Goal: Task Accomplishment & Management: Complete application form

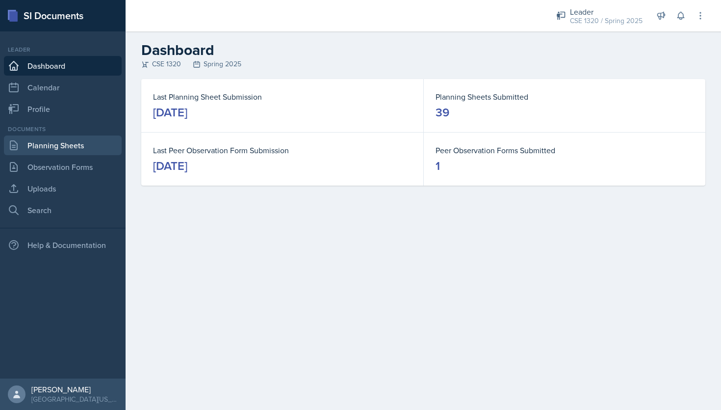
click at [57, 142] on link "Planning Sheets" at bounding box center [63, 145] width 118 height 20
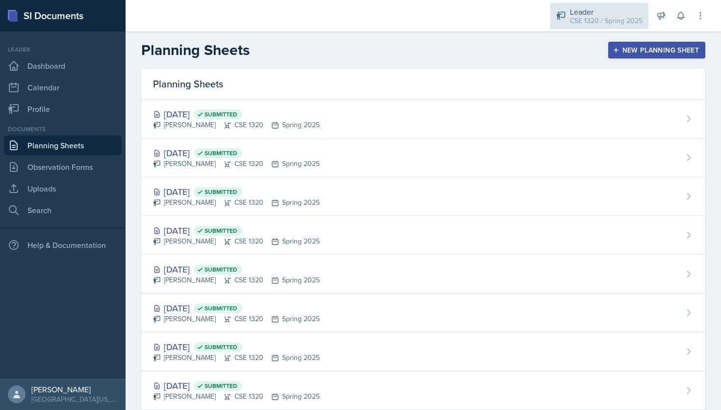
click at [577, 13] on div "Leader" at bounding box center [606, 12] width 73 height 12
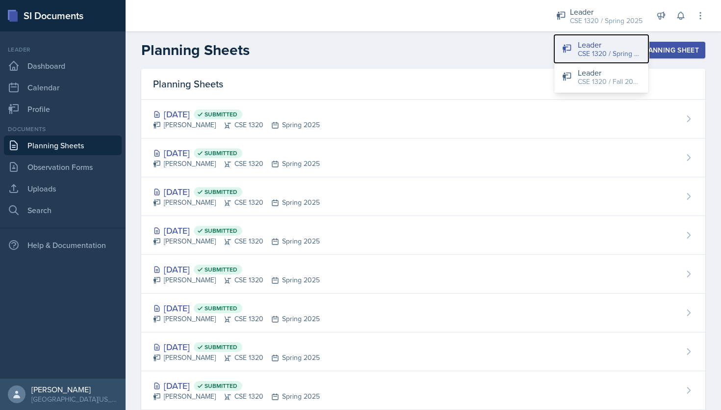
click at [599, 52] on div "CSE 1320 / Spring 2025" at bounding box center [609, 54] width 63 height 10
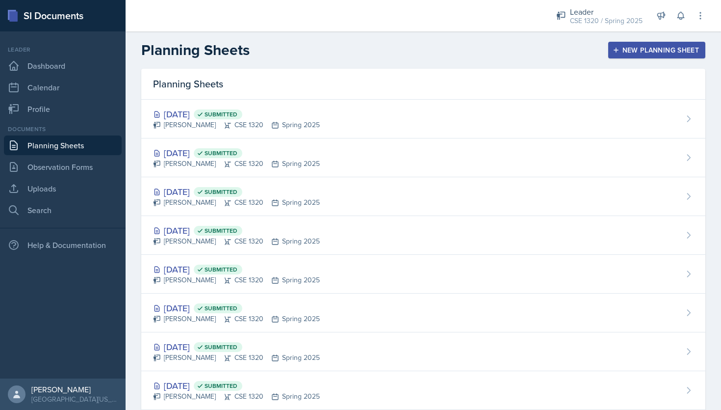
click at [583, 30] on div "Leader CSE 1320 / Spring 2025 Leader CSE 1320 / Spring 2025 Leader CSE 1320 / F…" at bounding box center [624, 15] width 163 height 31
click at [585, 18] on div "CSE 1320 / Spring 2025" at bounding box center [606, 21] width 73 height 10
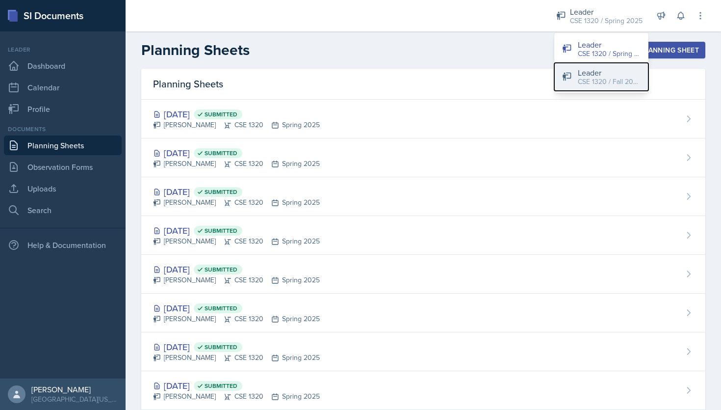
click at [583, 73] on div "Leader" at bounding box center [609, 73] width 63 height 12
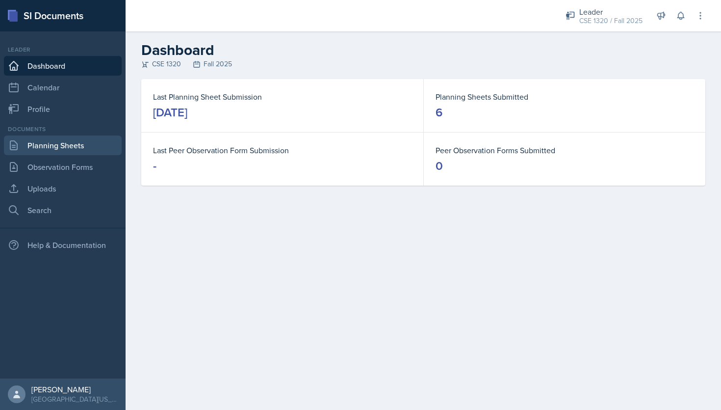
click at [72, 145] on link "Planning Sheets" at bounding box center [63, 145] width 118 height 20
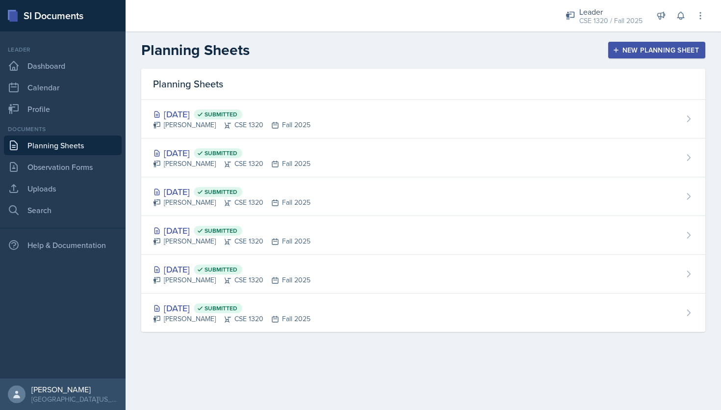
click at [659, 47] on div "New Planning Sheet" at bounding box center [657, 50] width 84 height 8
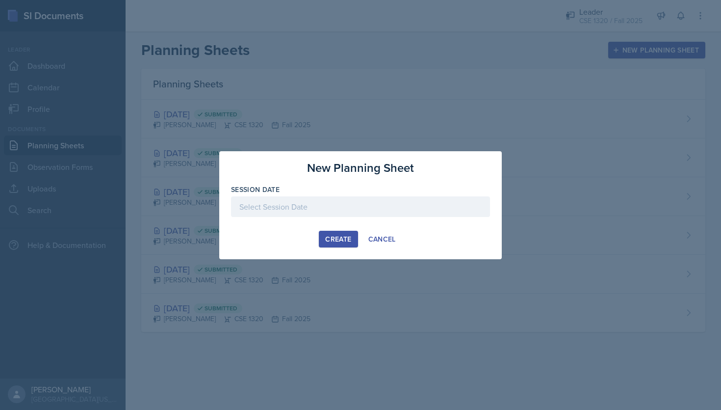
click at [302, 206] on div at bounding box center [360, 206] width 259 height 21
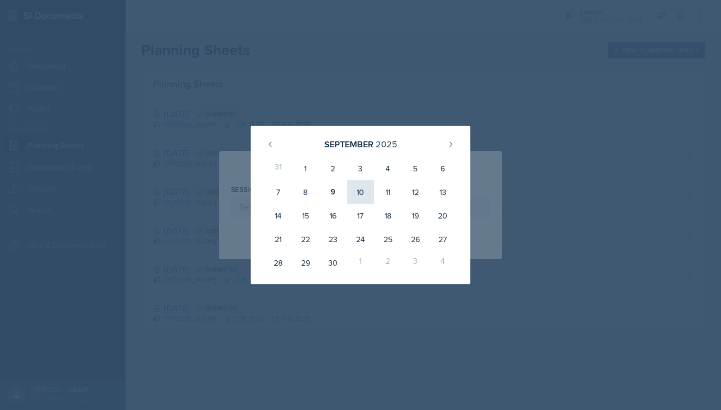
click at [354, 194] on div "10" at bounding box center [360, 192] width 27 height 24
type input "[DATE]"
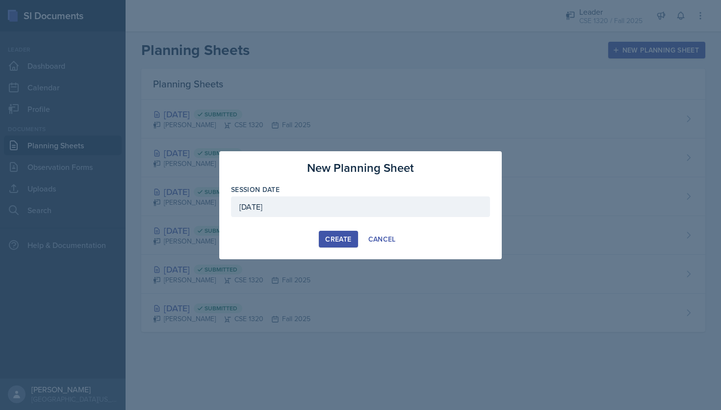
click at [338, 240] on div "Create" at bounding box center [338, 239] width 26 height 8
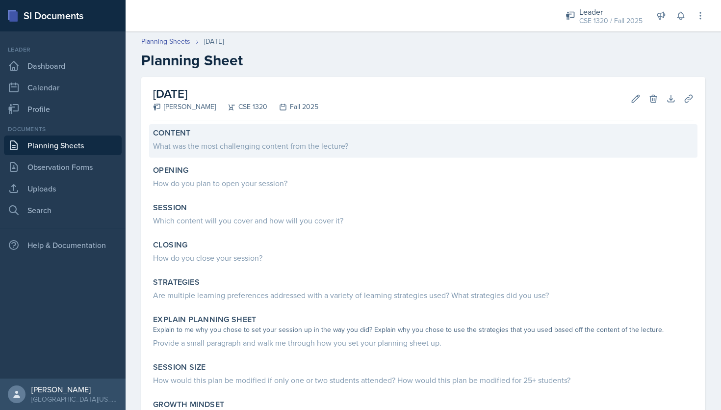
click at [281, 147] on div "What was the most challenging content from the lecture?" at bounding box center [423, 146] width 541 height 12
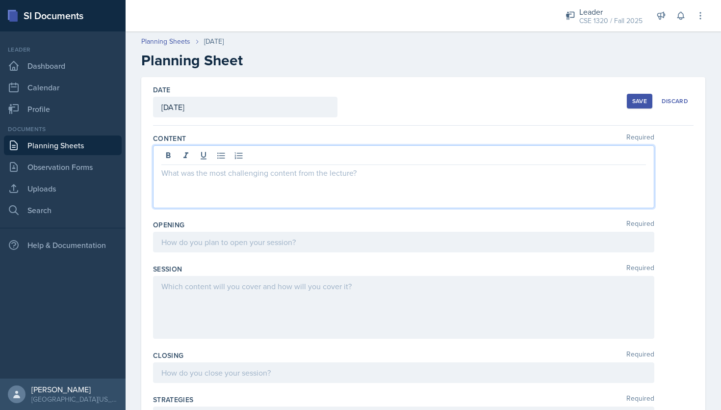
click at [265, 155] on div at bounding box center [403, 176] width 501 height 63
click at [225, 158] on icon at bounding box center [221, 156] width 10 height 10
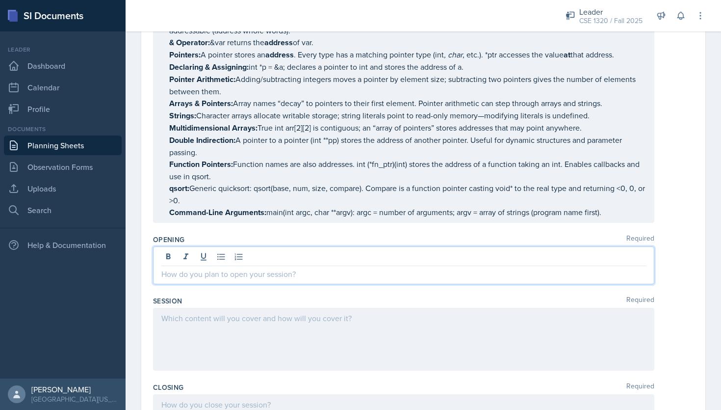
scroll to position [166, 0]
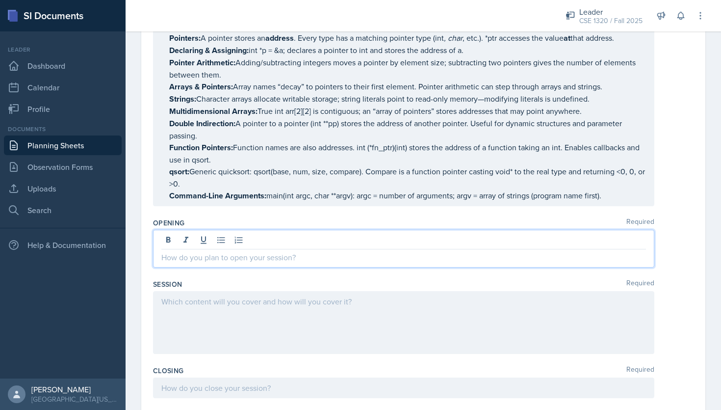
click at [292, 257] on p at bounding box center [403, 257] width 485 height 12
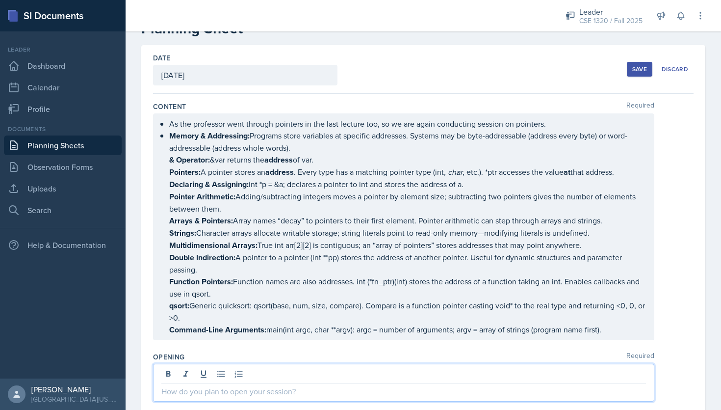
scroll to position [0, 0]
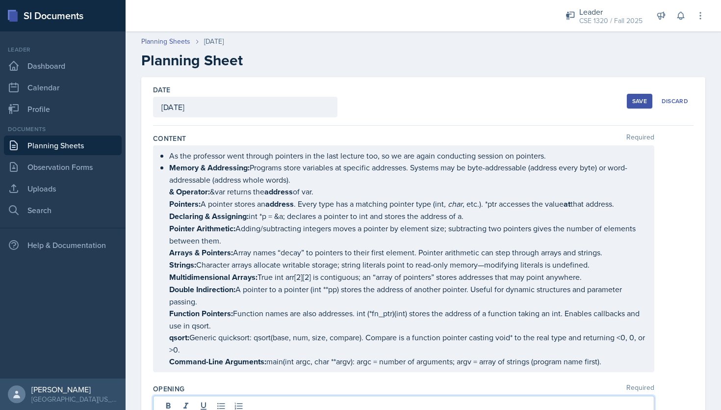
click at [290, 149] on div "As the professor went through pointers in the last lecture too, so we are again…" at bounding box center [403, 258] width 501 height 227
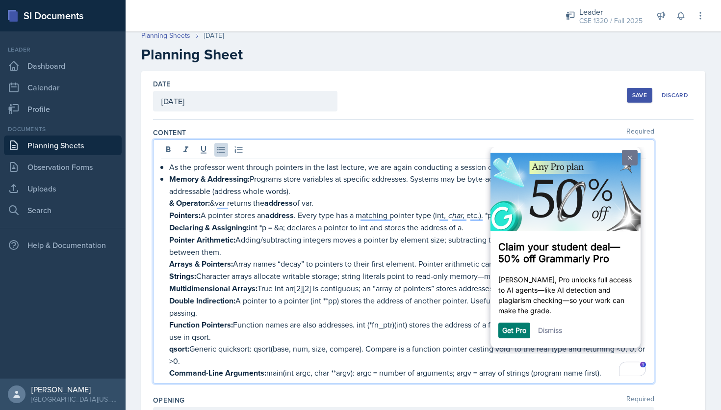
click at [630, 159] on img at bounding box center [630, 157] width 4 height 4
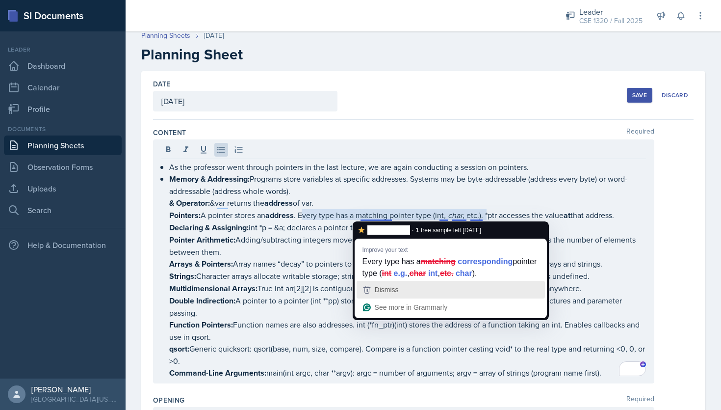
click at [398, 289] on span "Dismiss" at bounding box center [387, 289] width 24 height 8
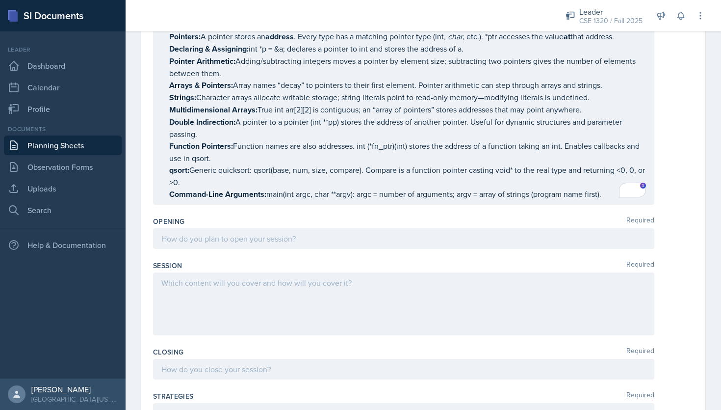
click at [301, 244] on p at bounding box center [403, 239] width 485 height 12
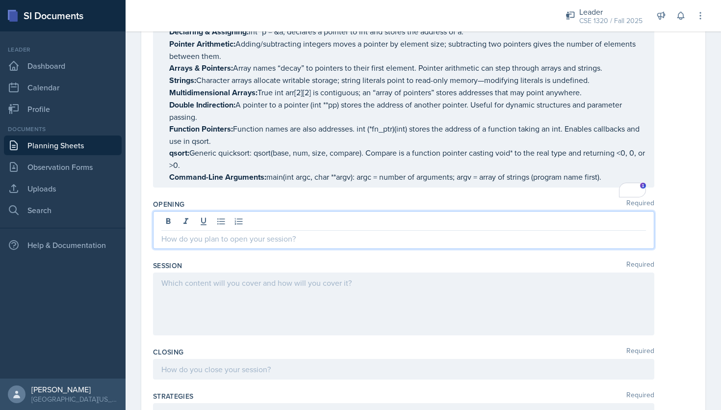
scroll to position [167, 0]
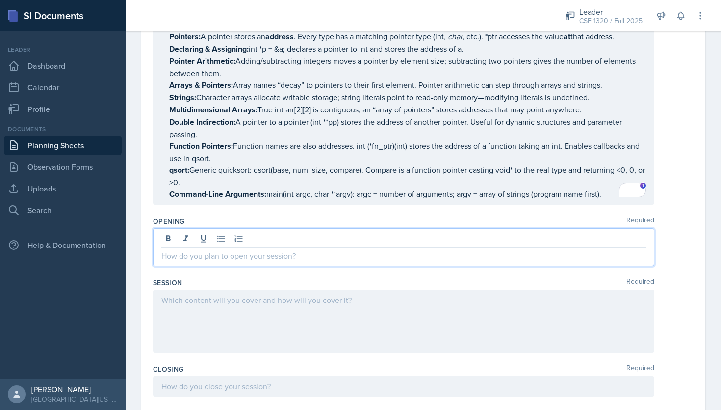
click at [235, 256] on p at bounding box center [403, 256] width 485 height 12
paste div
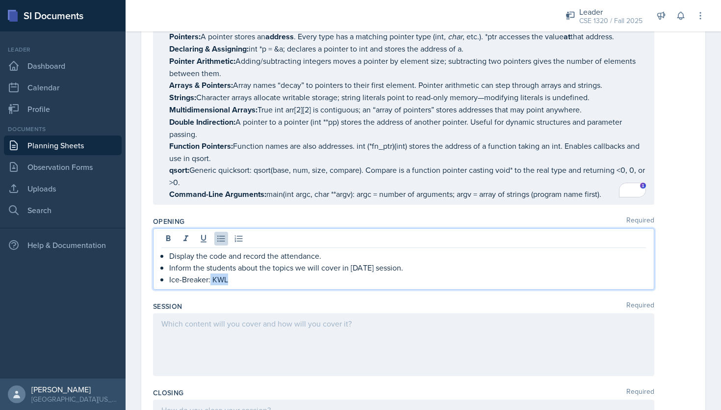
drag, startPoint x: 230, startPoint y: 276, endPoint x: 211, endPoint y: 273, distance: 18.9
click at [211, 273] on p "Ice-Breaker: KWL" at bounding box center [407, 279] width 477 height 12
click at [168, 235] on icon at bounding box center [168, 238] width 4 height 6
click at [240, 273] on p "Ice-Breaker: KWL" at bounding box center [407, 279] width 477 height 12
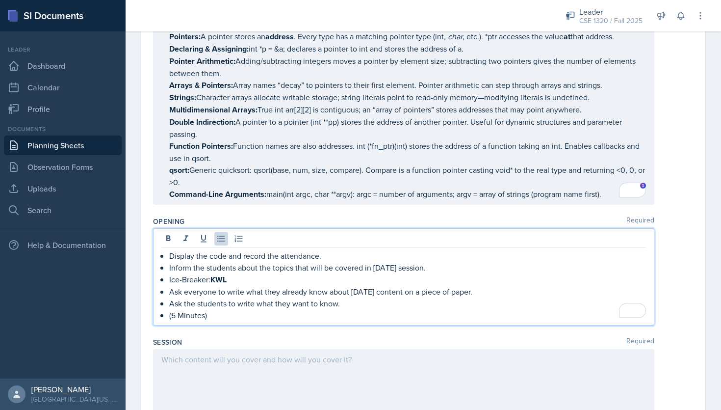
click at [403, 291] on p "Ask everyone to write what they already know about today's content on a piece o…" at bounding box center [407, 291] width 477 height 12
click at [232, 315] on p "(5 Minutes)" at bounding box center [407, 315] width 477 height 12
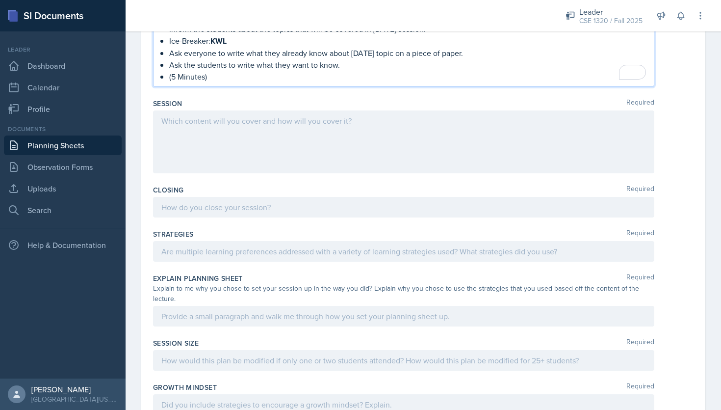
scroll to position [447, 0]
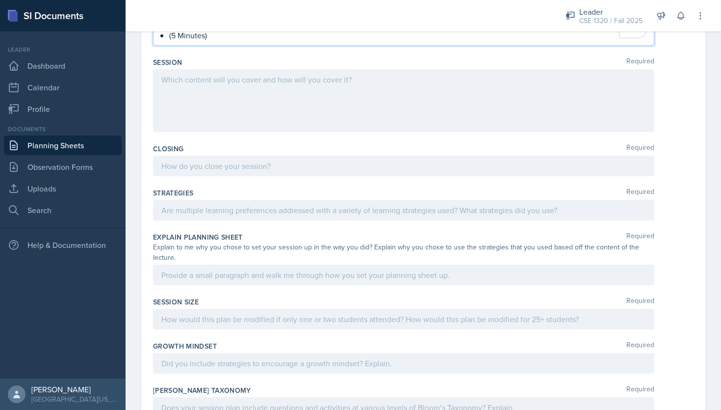
click at [198, 165] on p at bounding box center [403, 166] width 485 height 12
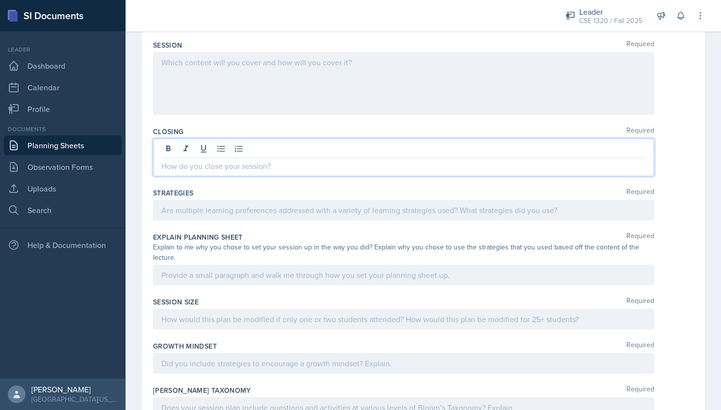
click at [209, 160] on p at bounding box center [403, 166] width 485 height 12
paste div
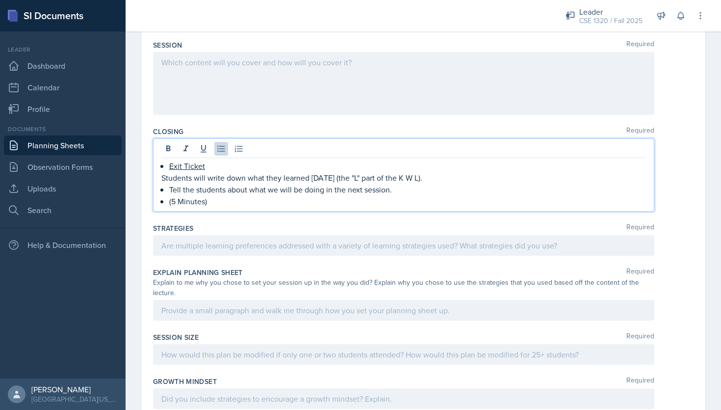
click at [395, 188] on p "Tell the students about what we will be doing in the next session." at bounding box center [407, 189] width 477 height 12
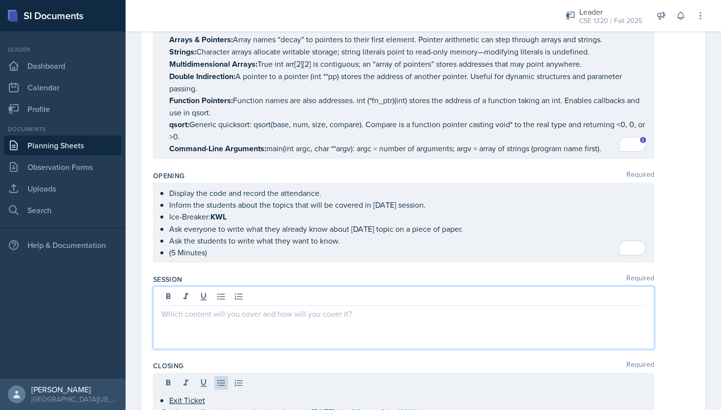
click at [311, 308] on p at bounding box center [403, 314] width 485 height 12
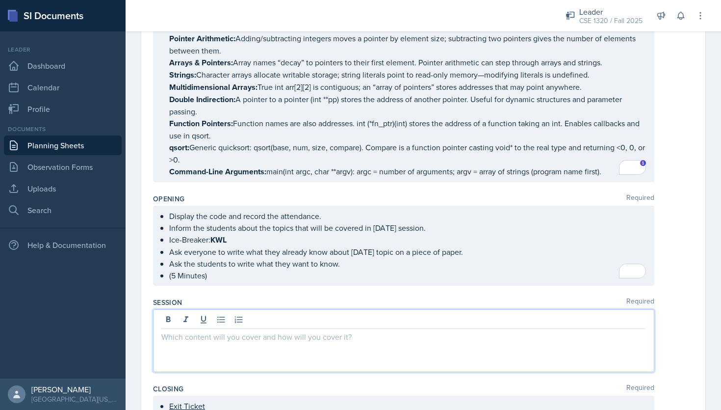
scroll to position [188, 0]
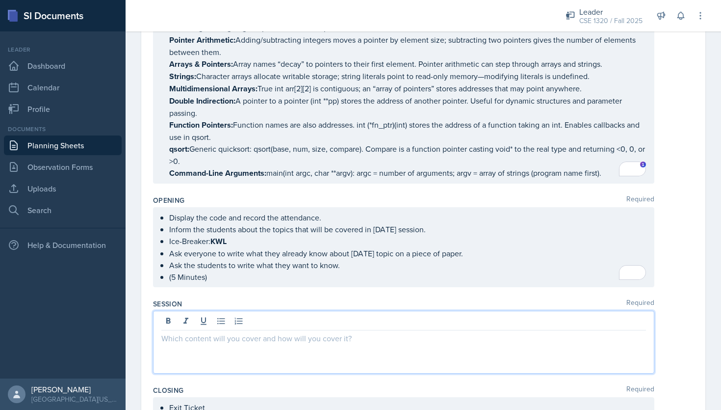
click at [191, 334] on p at bounding box center [403, 338] width 485 height 12
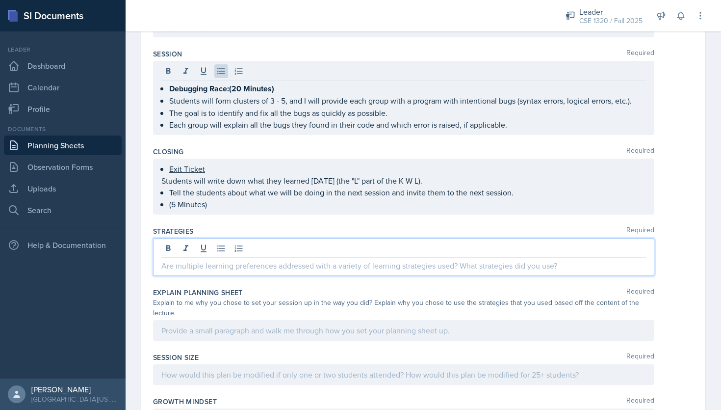
scroll to position [444, 0]
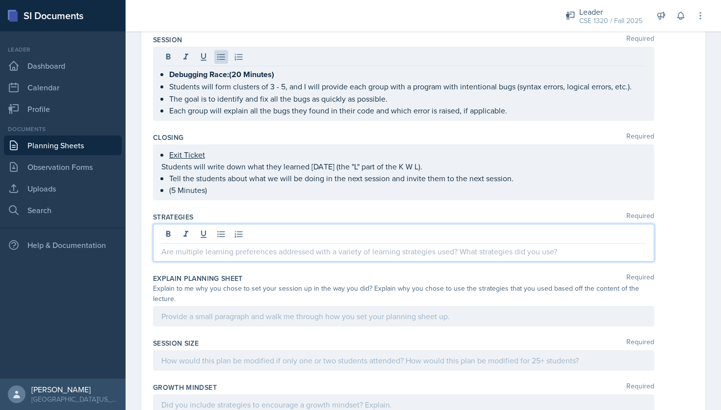
click at [284, 249] on p at bounding box center [403, 251] width 485 height 12
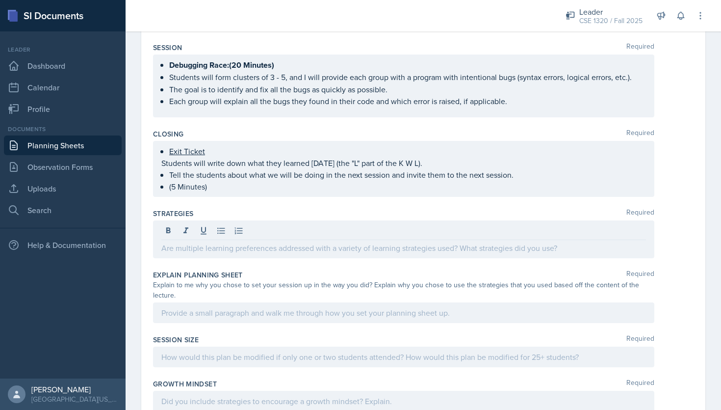
click at [517, 104] on div "Debugging Race:(20 Minutes) Students will form clusters of 3 - 5, and I will pr…" at bounding box center [403, 85] width 501 height 63
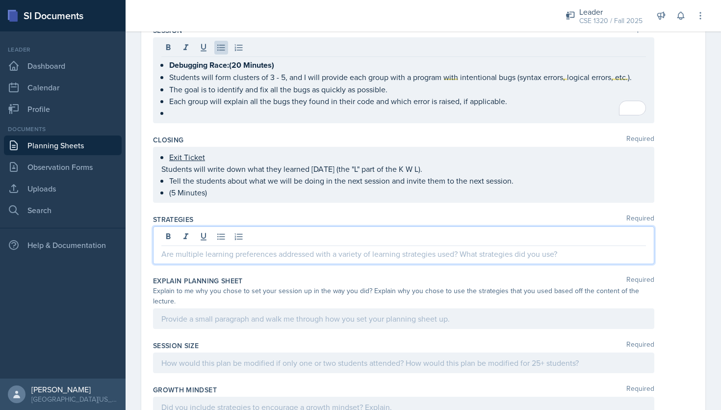
click at [207, 233] on div at bounding box center [403, 245] width 501 height 38
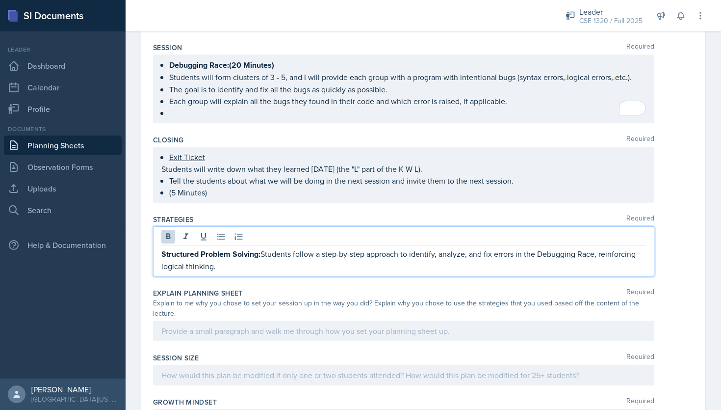
click at [161, 248] on strong "Structured Problem Solving:" at bounding box center [210, 253] width 99 height 11
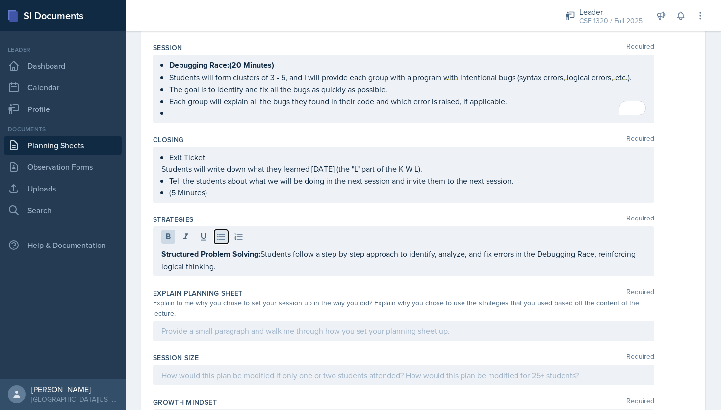
click at [219, 232] on icon at bounding box center [221, 237] width 10 height 10
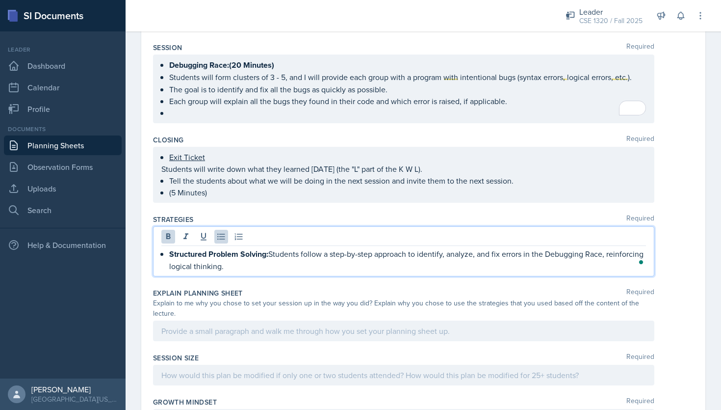
click at [228, 263] on p "Structured Problem Solving: Students follow a step-by-step approach to identify…" at bounding box center [407, 260] width 477 height 24
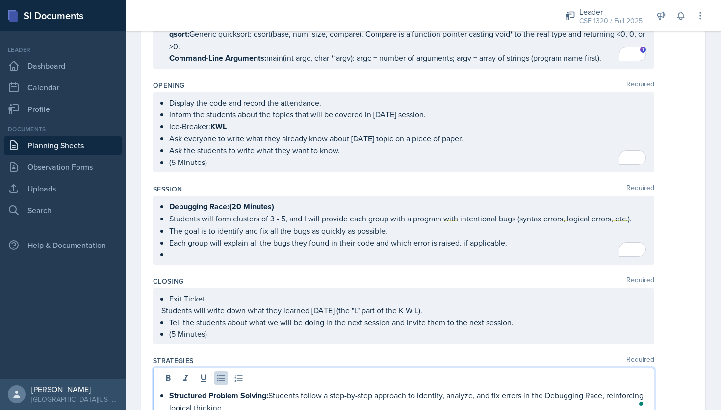
scroll to position [298, 0]
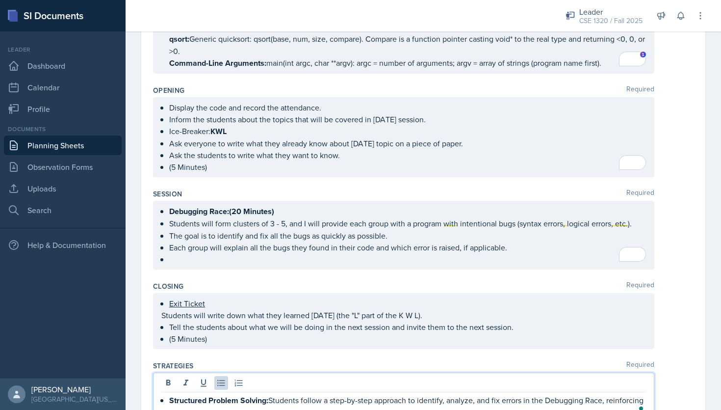
click at [184, 258] on p "To enrich screen reader interactions, please activate Accessibility in Grammarl…" at bounding box center [407, 259] width 477 height 12
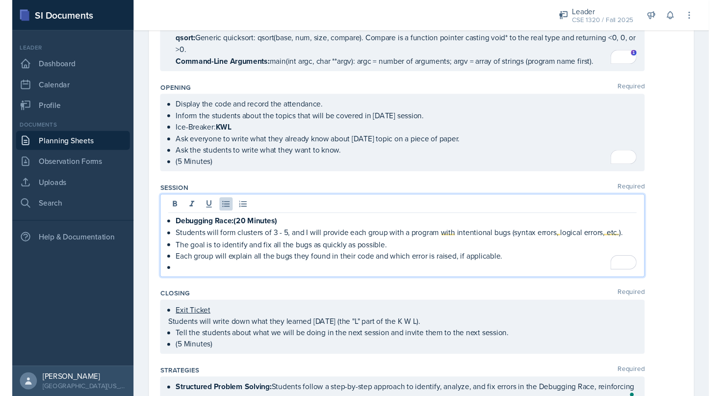
scroll to position [315, 0]
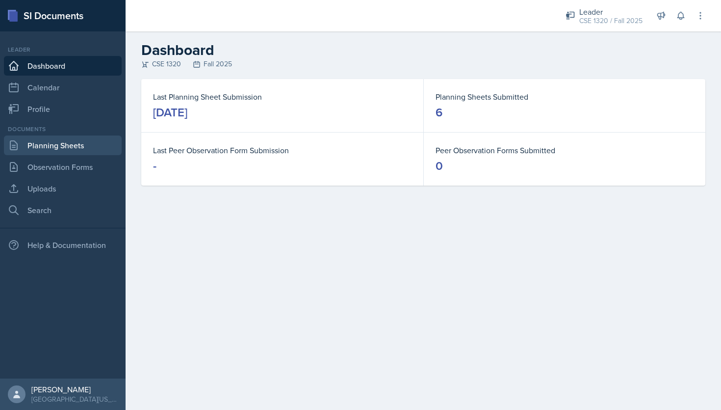
click at [94, 144] on link "Planning Sheets" at bounding box center [63, 145] width 118 height 20
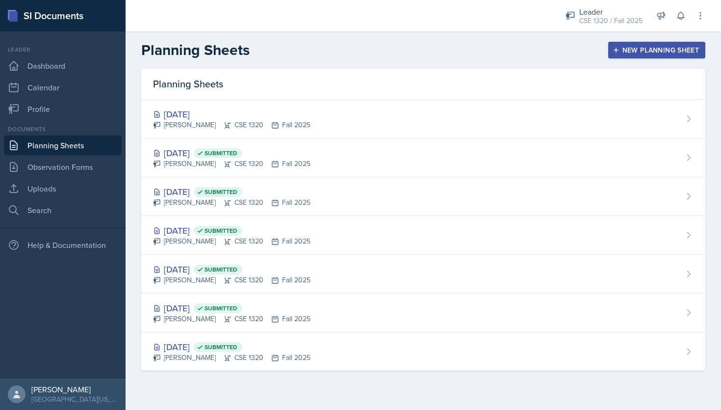
click at [56, 148] on link "Planning Sheets" at bounding box center [63, 145] width 118 height 20
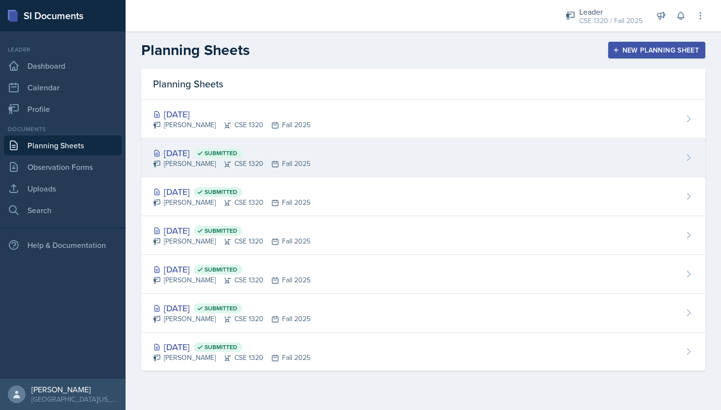
click at [359, 166] on div "Sep 8th, 2025 Submitted Nishan Koirala CSE 1320 Fall 2025" at bounding box center [423, 157] width 564 height 39
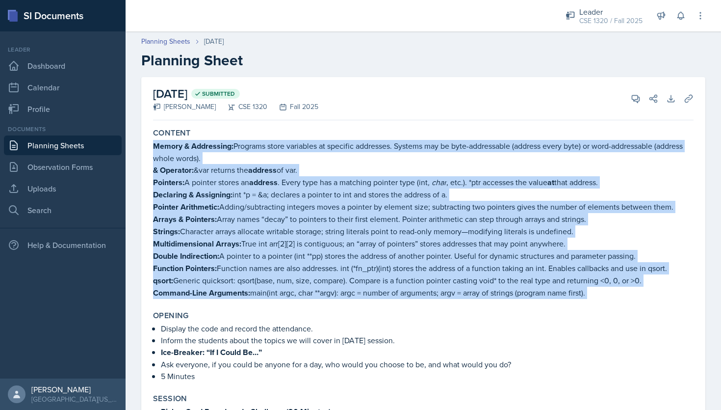
drag, startPoint x: 154, startPoint y: 146, endPoint x: 588, endPoint y: 301, distance: 460.9
copy div "Memory & Addressing: Programs store variables at specific addresses. Systems ma…"
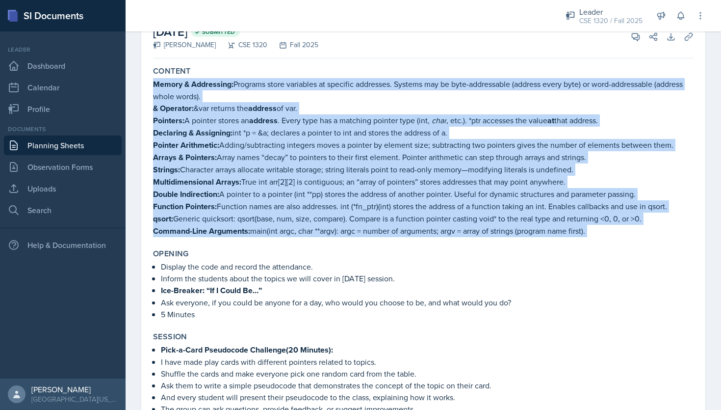
scroll to position [93, 0]
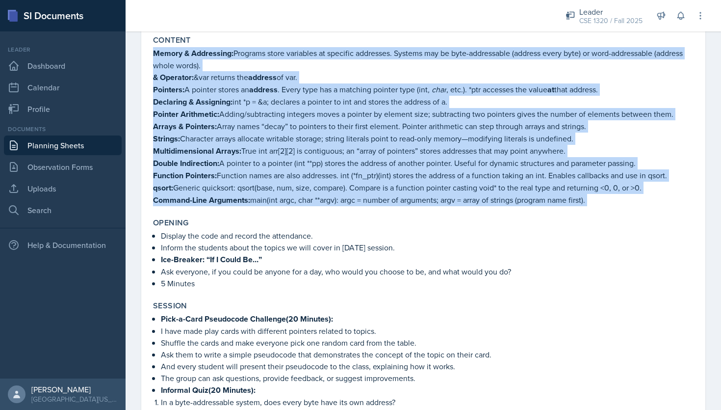
drag, startPoint x: 400, startPoint y: 241, endPoint x: 149, endPoint y: 232, distance: 251.3
copy div "Display the code and record the attendance. Inform the students about the topic…"
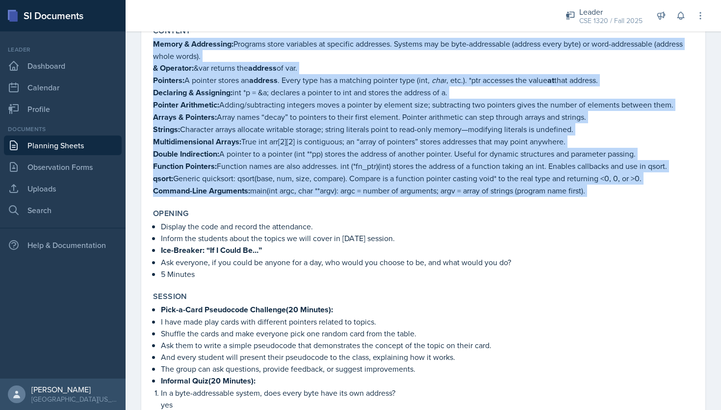
scroll to position [108, 0]
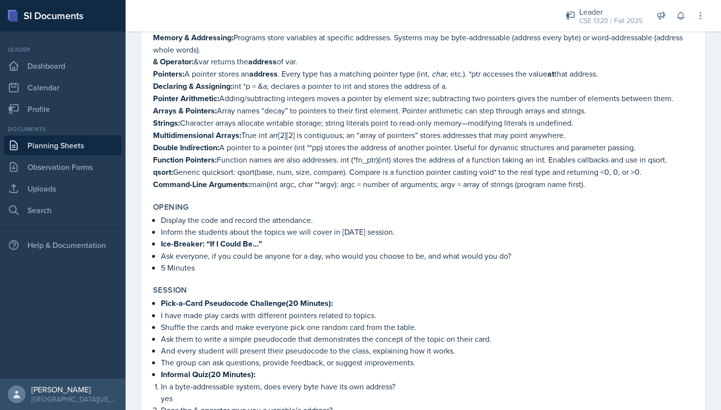
click at [392, 270] on p "5 Minutes" at bounding box center [427, 267] width 533 height 12
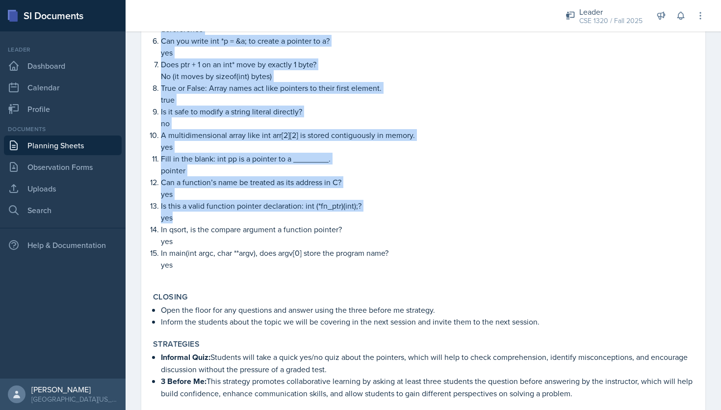
scroll to position [582, 0]
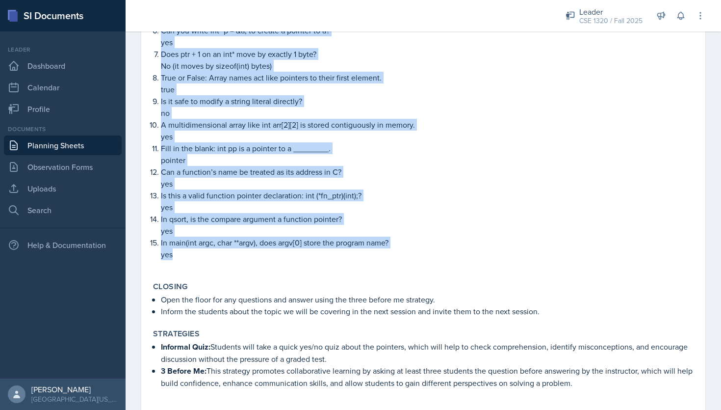
drag, startPoint x: 162, startPoint y: 153, endPoint x: 245, endPoint y: 249, distance: 126.6
click at [245, 249] on div "Pick-a-Card Pseudocode Challenge(20 Minutes): I have made play cards with diffe…" at bounding box center [423, 46] width 541 height 446
copy div "nformal Quiz(20 Minutes): In a byte-addressable system, does every byte have it…"
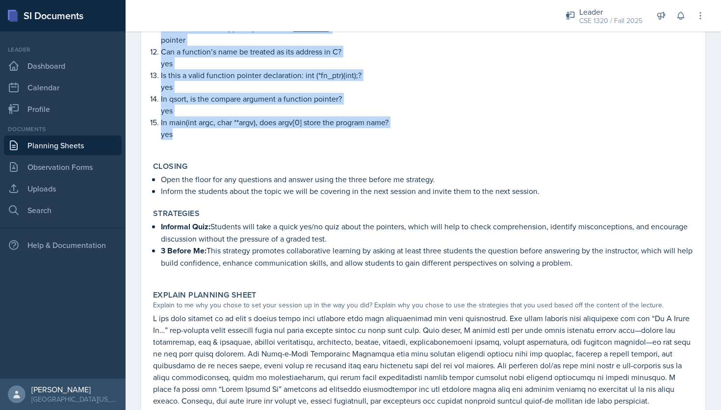
scroll to position [723, 0]
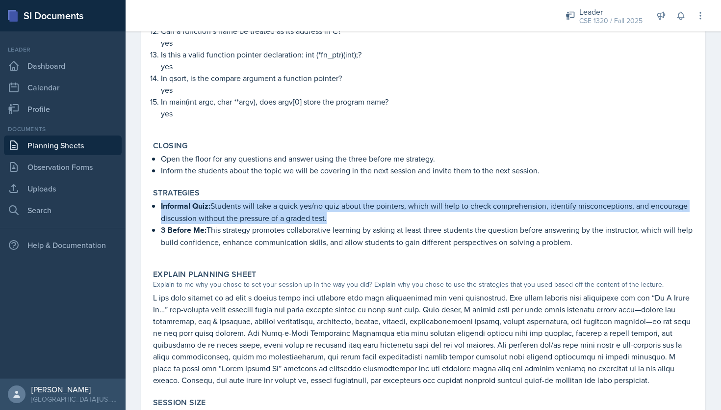
drag, startPoint x: 337, startPoint y: 217, endPoint x: 161, endPoint y: 200, distance: 176.9
click at [161, 200] on p "Informal Quiz: Students will take a quick yes/no quiz about the pointers, which…" at bounding box center [427, 212] width 533 height 24
copy p "Informal Quiz: Students will take a quick yes/no quiz about the pointers, which…"
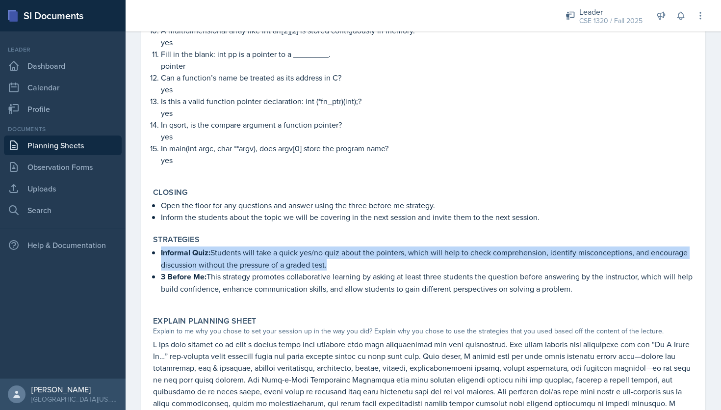
scroll to position [738, 0]
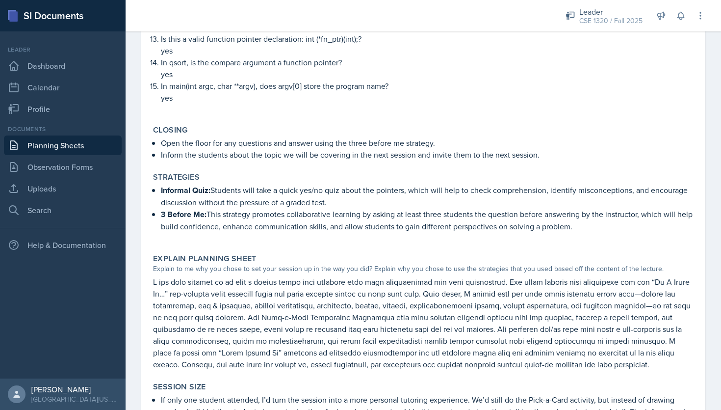
click at [375, 236] on p at bounding box center [427, 237] width 533 height 10
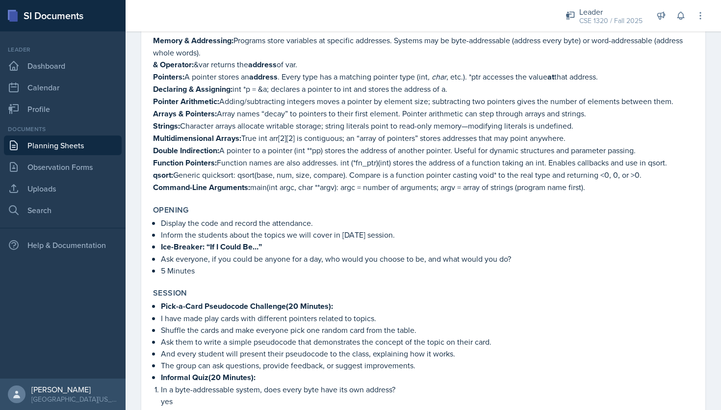
scroll to position [0, 0]
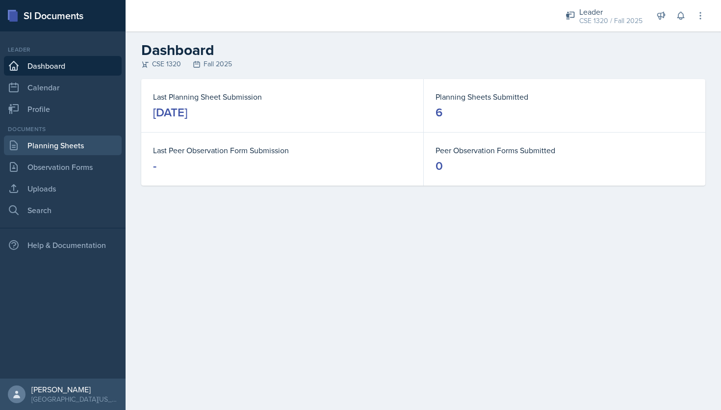
click at [61, 140] on link "Planning Sheets" at bounding box center [63, 145] width 118 height 20
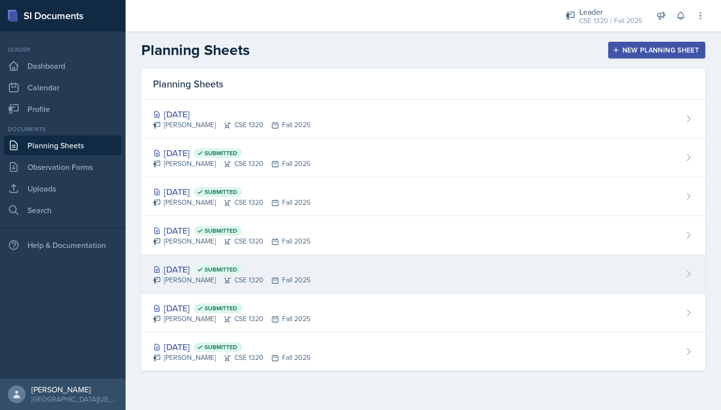
click at [400, 278] on div "Aug 29th, 2025 Submitted Nishan Koirala CSE 1320 Fall 2025" at bounding box center [423, 274] width 564 height 39
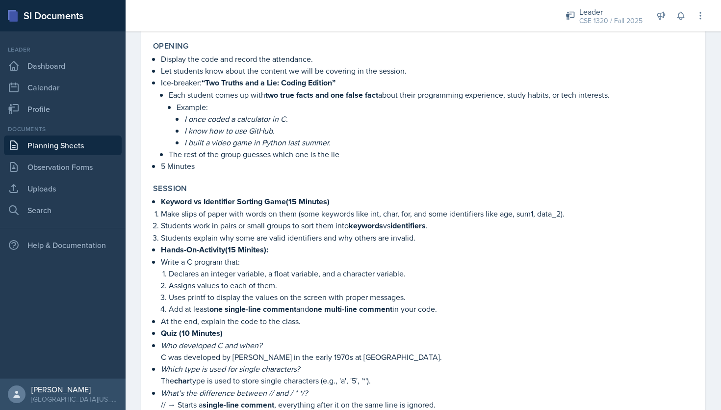
scroll to position [571, 0]
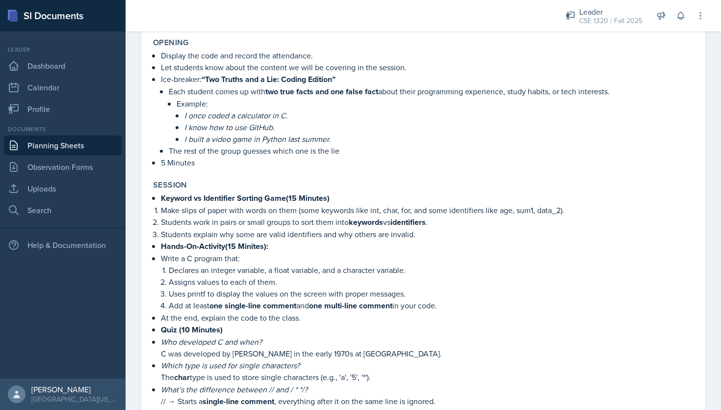
click at [77, 144] on link "Planning Sheets" at bounding box center [63, 145] width 118 height 20
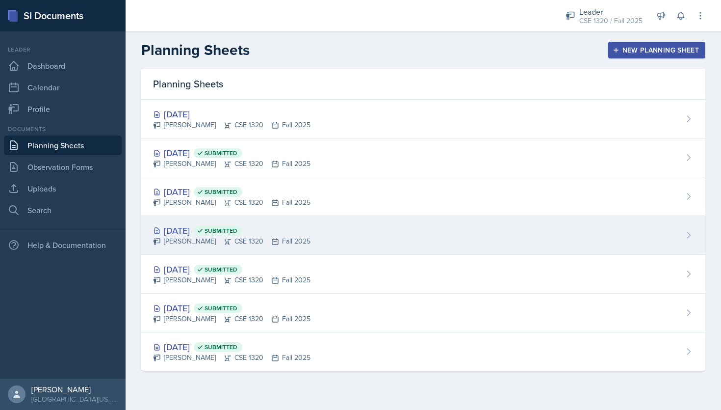
click at [344, 241] on div "Sep 3rd, 2025 Submitted Nishan Koirala CSE 1320 Fall 2025" at bounding box center [423, 235] width 564 height 39
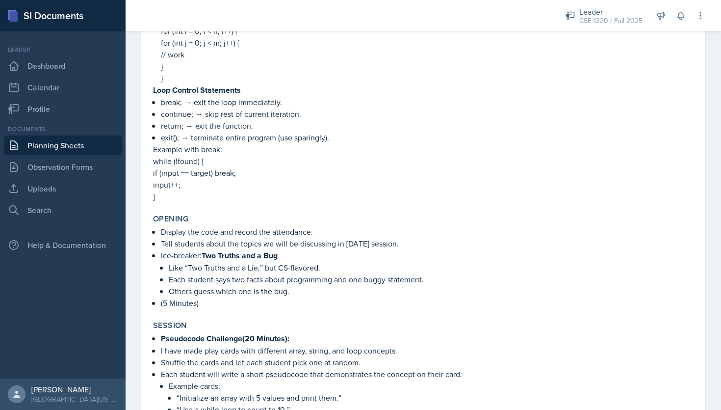
scroll to position [837, 0]
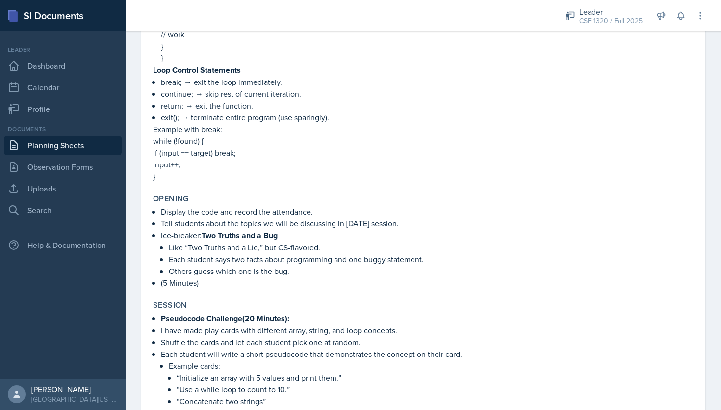
click at [91, 144] on link "Planning Sheets" at bounding box center [63, 145] width 118 height 20
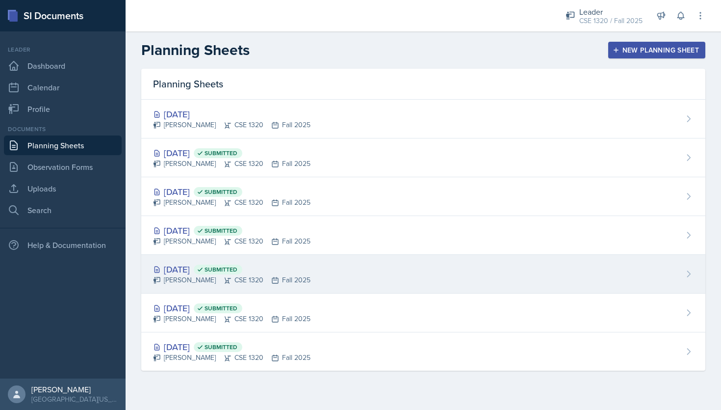
click at [350, 268] on div "Aug 29th, 2025 Submitted Nishan Koirala CSE 1320 Fall 2025" at bounding box center [423, 274] width 564 height 39
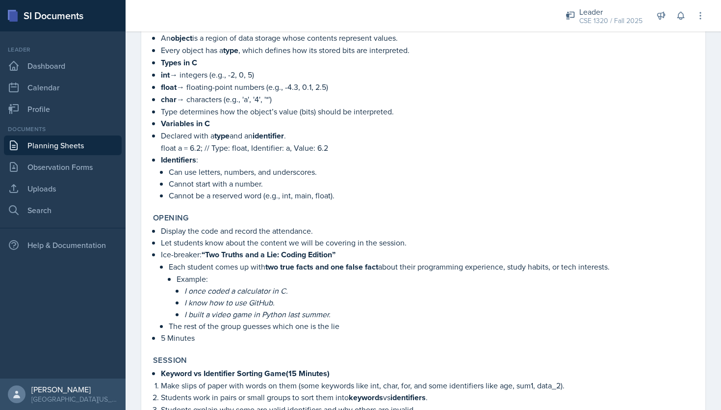
scroll to position [403, 0]
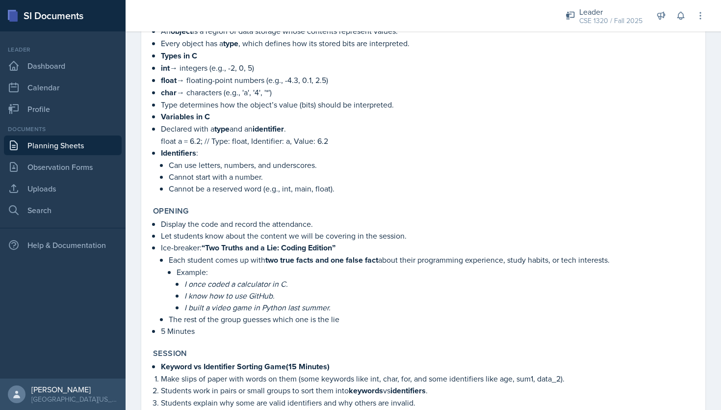
click at [81, 146] on link "Planning Sheets" at bounding box center [63, 145] width 118 height 20
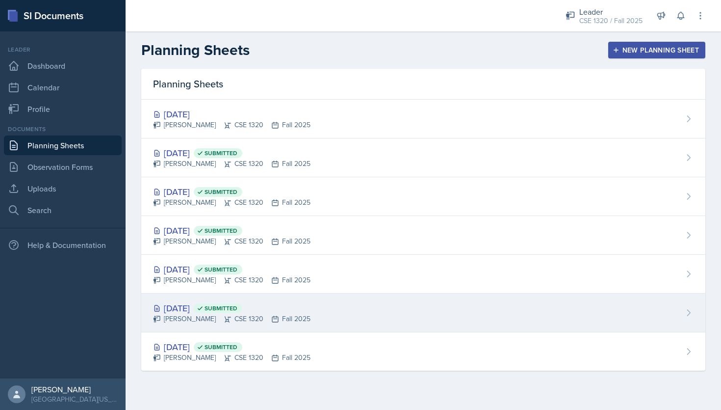
click at [365, 310] on div "Aug 27th, 2025 Submitted Nishan Koirala CSE 1320 Fall 2025" at bounding box center [423, 312] width 564 height 39
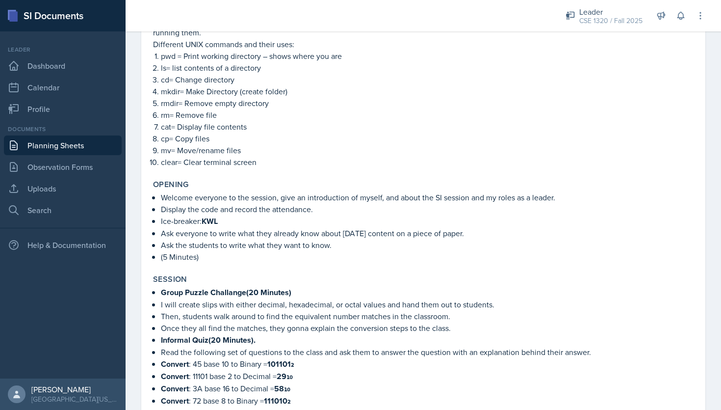
scroll to position [494, 0]
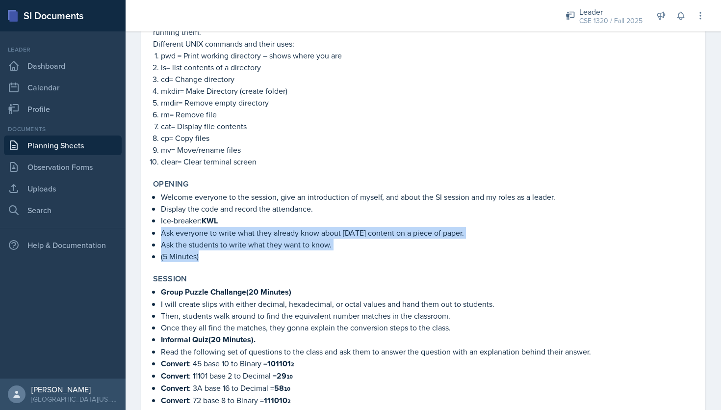
drag, startPoint x: 207, startPoint y: 258, endPoint x: 158, endPoint y: 225, distance: 58.6
click at [158, 225] on div "Welcome everyone to the session, give an introduction of myself, and about the …" at bounding box center [423, 226] width 541 height 71
copy ul "Ask everyone to write what they already know about today's content on a piece o…"
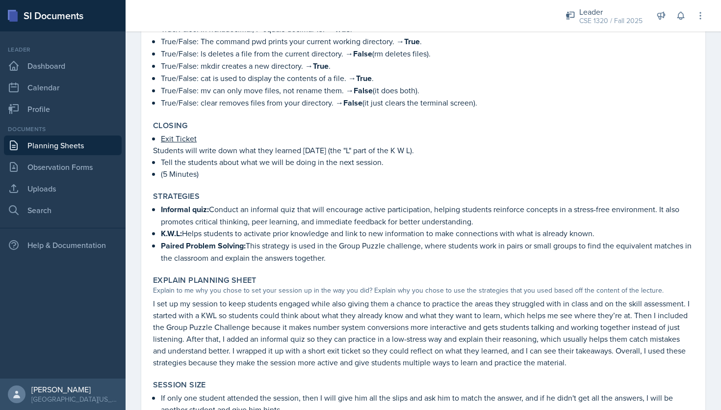
scroll to position [894, 0]
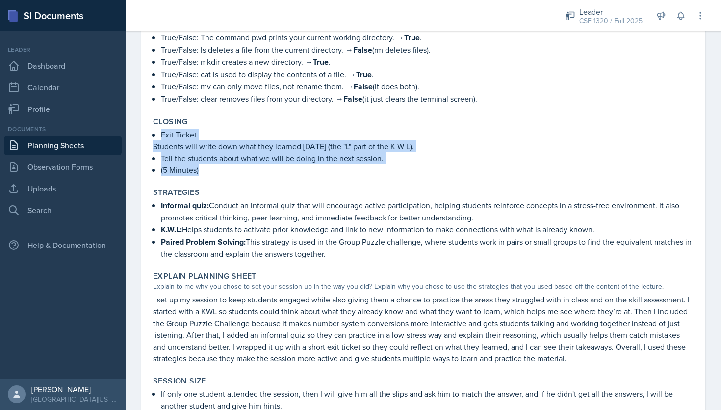
drag, startPoint x: 208, startPoint y: 163, endPoint x: 137, endPoint y: 125, distance: 80.8
copy div "Exit Ticket Students will write down what they learned today (the "L" part of t…"
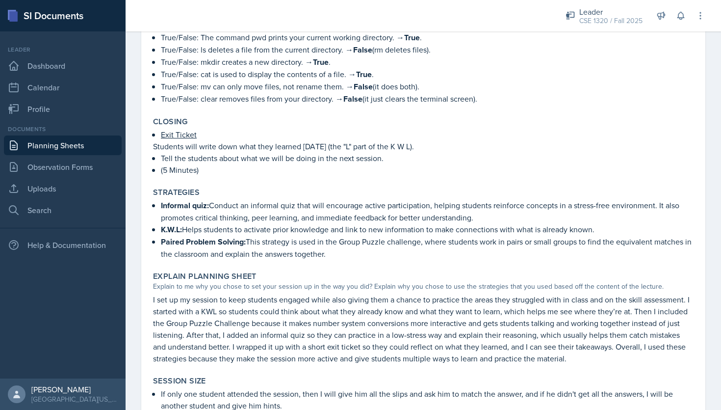
click at [280, 267] on div "Explain Planning Sheet Explain to me why you chose to set your session up in th…" at bounding box center [423, 317] width 548 height 101
click at [67, 143] on link "Planning Sheets" at bounding box center [63, 145] width 118 height 20
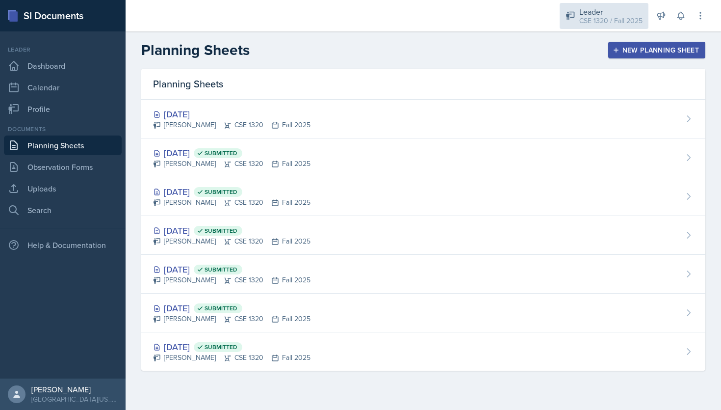
click at [600, 11] on div "Leader" at bounding box center [610, 12] width 63 height 12
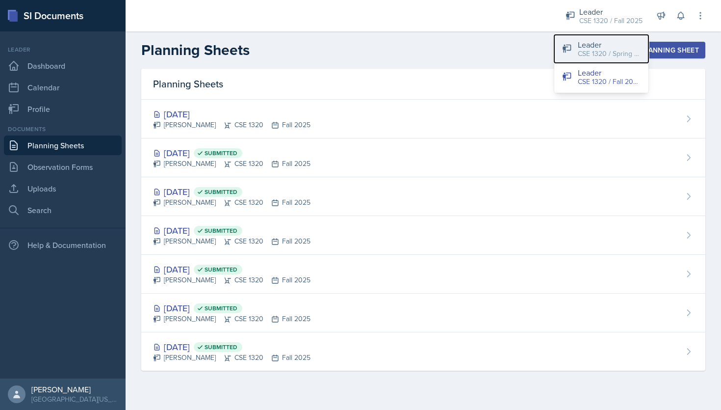
click at [593, 46] on div "Leader" at bounding box center [609, 45] width 63 height 12
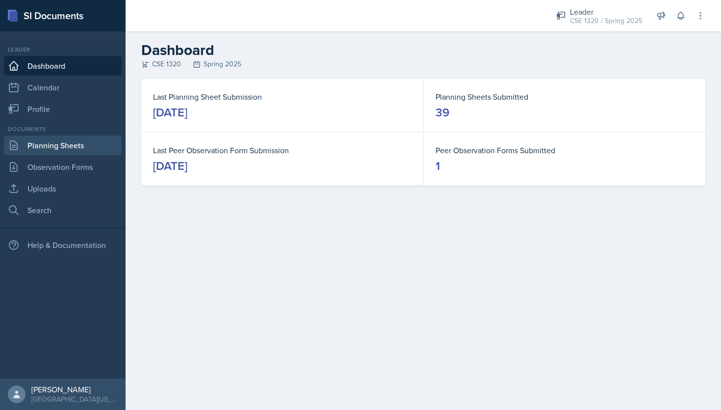
click at [62, 144] on link "Planning Sheets" at bounding box center [63, 145] width 118 height 20
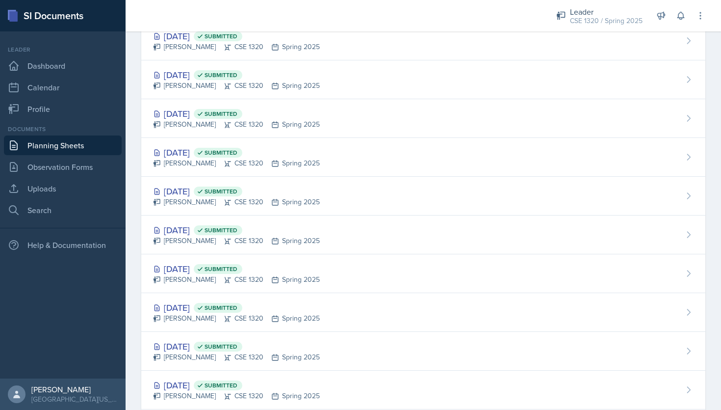
scroll to position [351, 0]
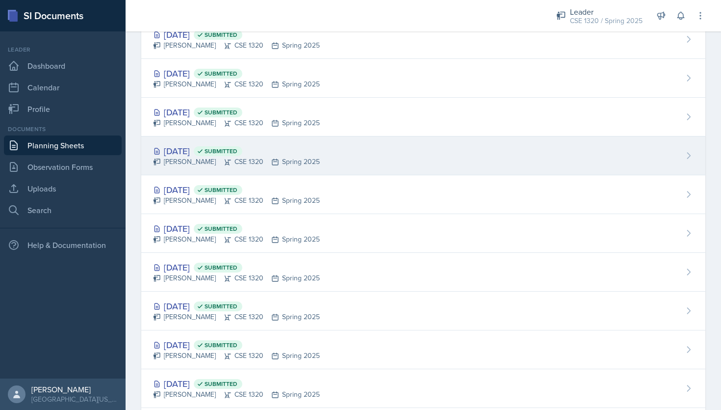
click at [325, 156] on div "Apr 4th, 2025 Submitted Nishan Koirala CSE 1320 Spring 2025" at bounding box center [423, 155] width 564 height 39
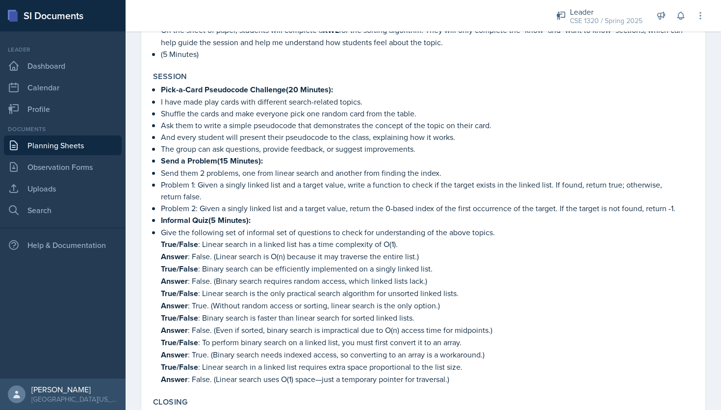
scroll to position [365, 0]
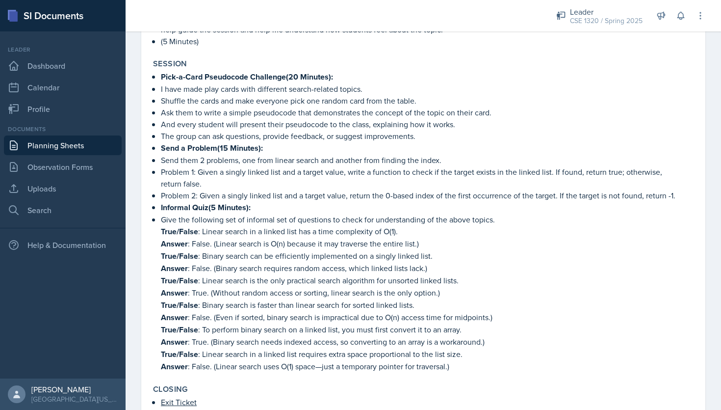
click at [90, 144] on link "Planning Sheets" at bounding box center [63, 145] width 118 height 20
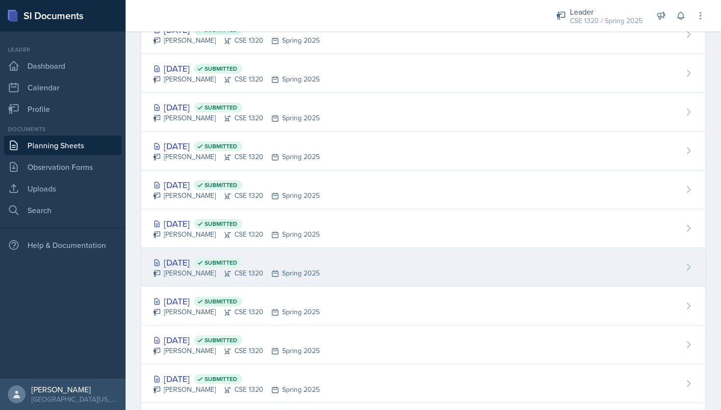
scroll to position [408, 0]
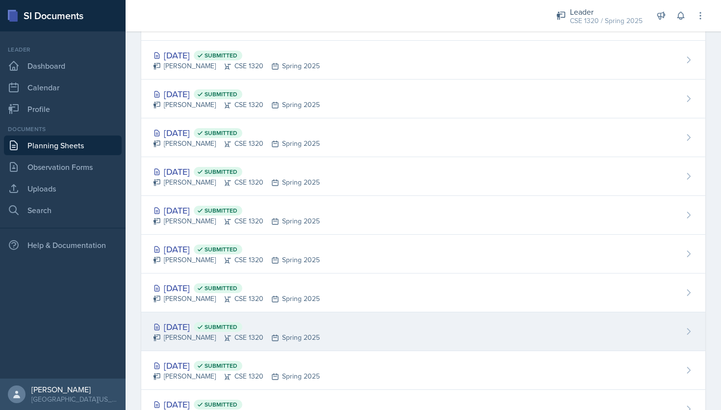
click at [389, 324] on div "Mar 21st, 2025 Submitted Nishan Koirala CSE 1320 Spring 2025" at bounding box center [423, 331] width 564 height 39
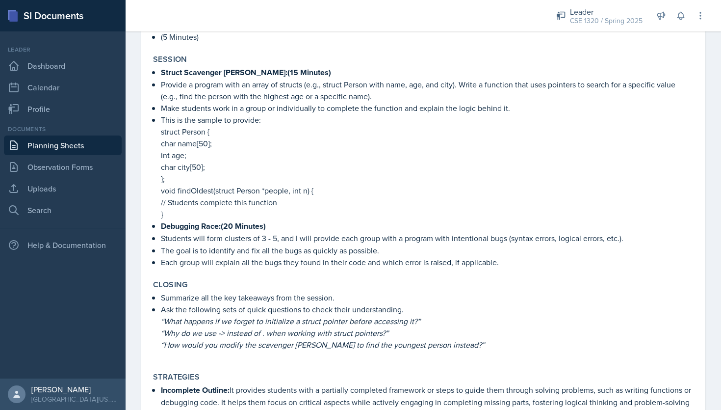
scroll to position [478, 0]
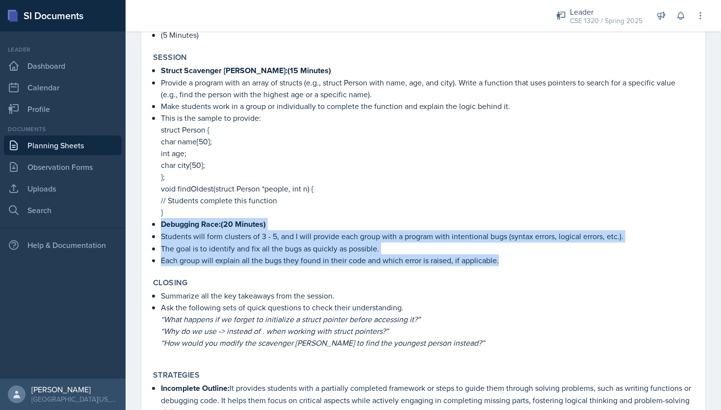
drag, startPoint x: 513, startPoint y: 258, endPoint x: 153, endPoint y: 223, distance: 361.8
click at [153, 223] on div "Session Struct Scavenger Hunt:(15 Minutes) Provide a program with an array of s…" at bounding box center [423, 159] width 548 height 221
copy div "Debugging Race:(20 Minutes) Students will form clusters of 3 - 5, and I will pr…"
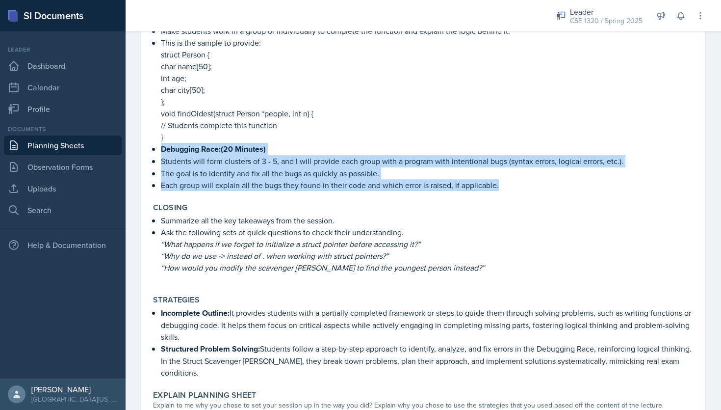
scroll to position [564, 0]
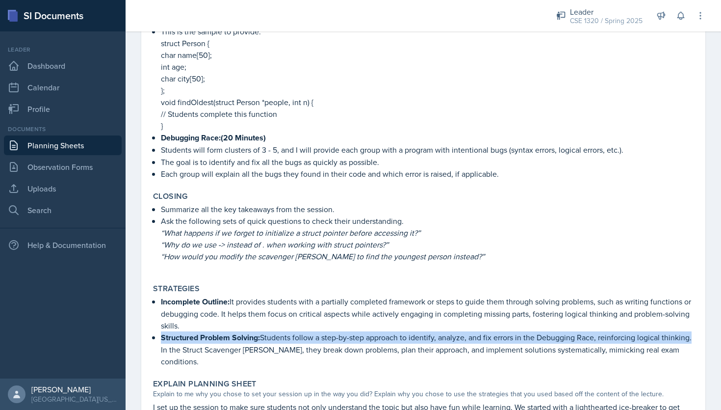
drag, startPoint x: 162, startPoint y: 334, endPoint x: 693, endPoint y: 336, distance: 530.7
click at [693, 336] on p "Structured Problem Solving: Students follow a step-by-step approach to identify…" at bounding box center [427, 349] width 533 height 36
copy p "Structured Problem Solving: Students follow a step-by-step approach to identify…"
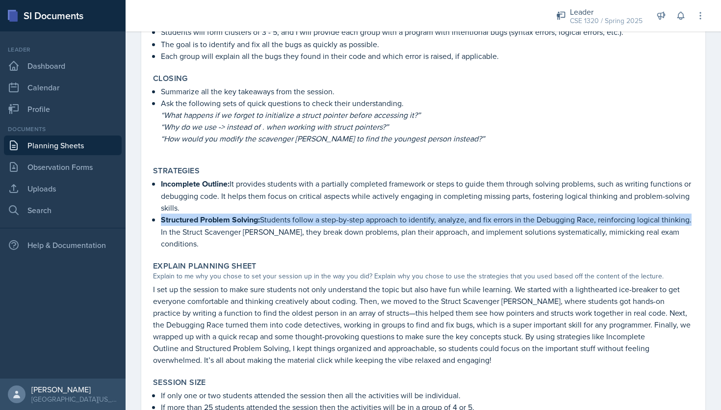
scroll to position [724, 0]
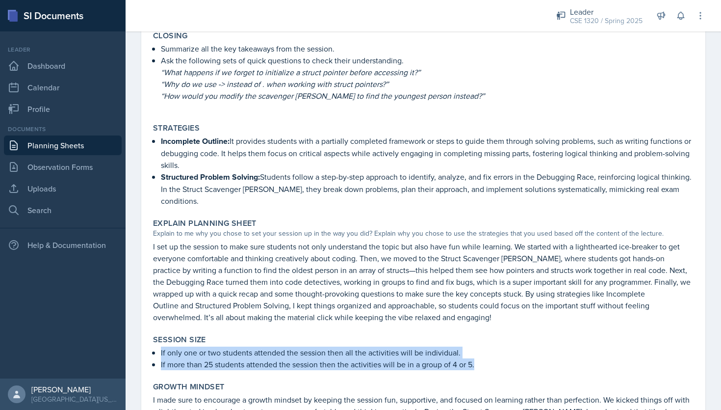
drag, startPoint x: 477, startPoint y: 349, endPoint x: 153, endPoint y: 336, distance: 324.5
click at [161, 346] on ul "If only one or two students attended the session then all the activities will b…" at bounding box center [427, 358] width 533 height 24
copy ul "If only one or two students attended the session then all the activities will b…"
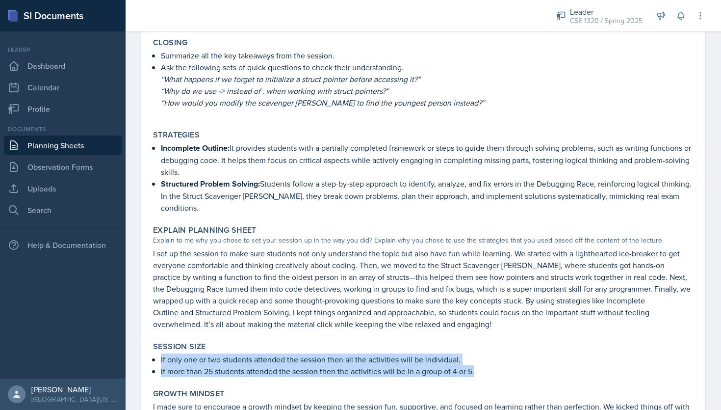
scroll to position [792, 0]
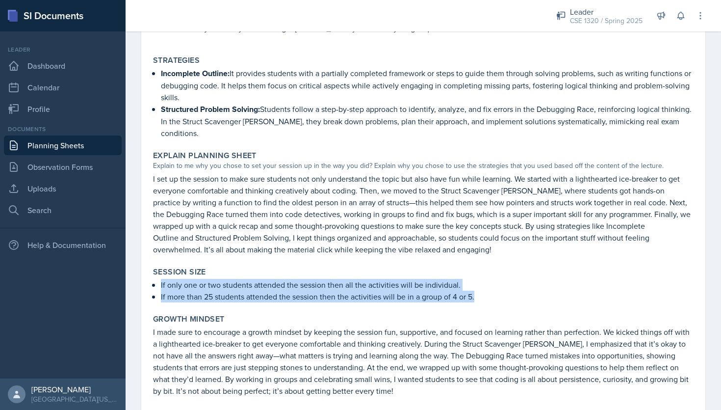
click at [78, 146] on link "Planning Sheets" at bounding box center [63, 145] width 118 height 20
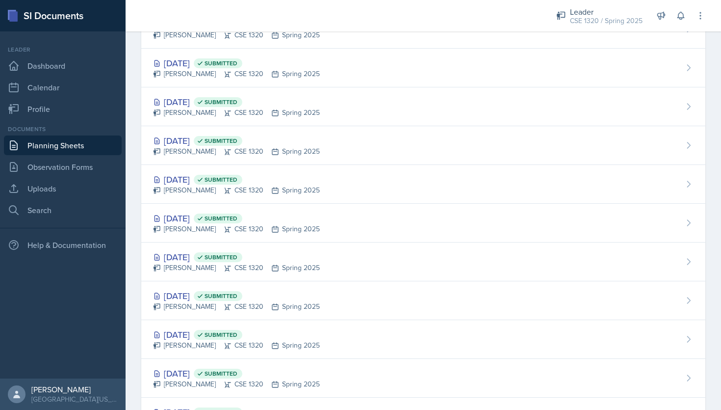
scroll to position [592, 0]
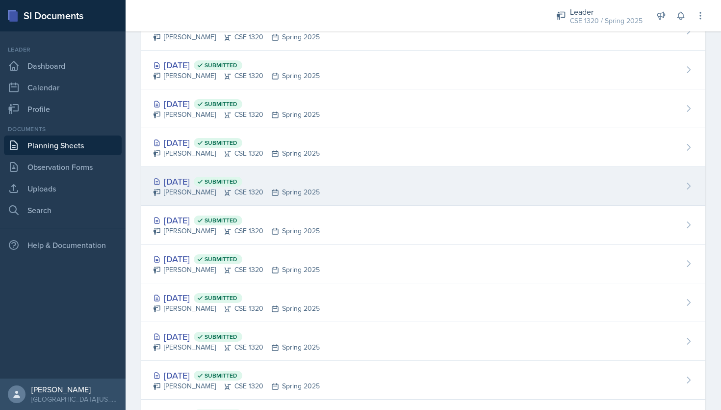
click at [413, 204] on div "Mar 19th, 2025 Submitted Nishan Koirala CSE 1320 Spring 2025" at bounding box center [423, 186] width 564 height 39
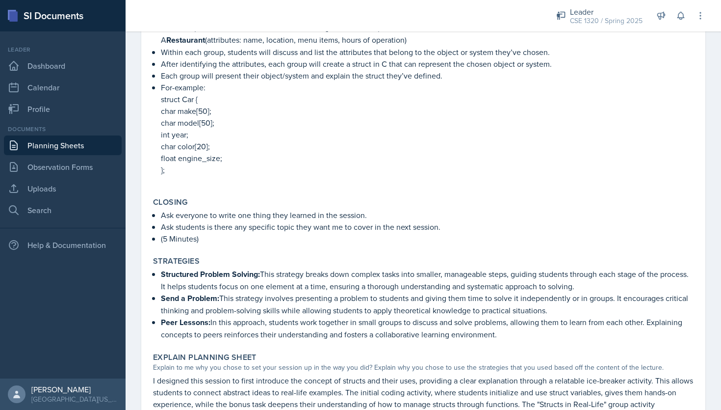
scroll to position [784, 0]
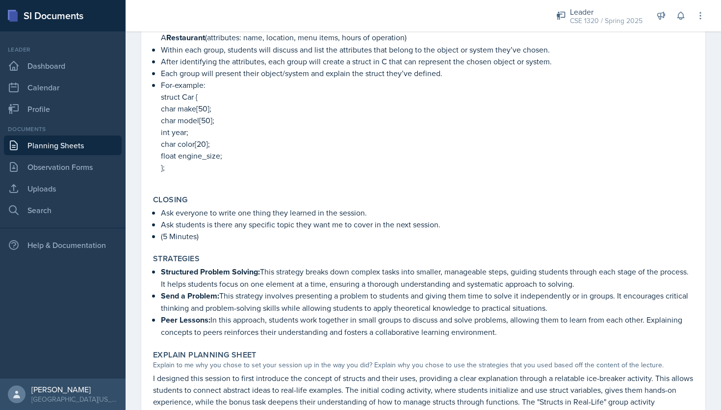
click at [97, 148] on link "Planning Sheets" at bounding box center [63, 145] width 118 height 20
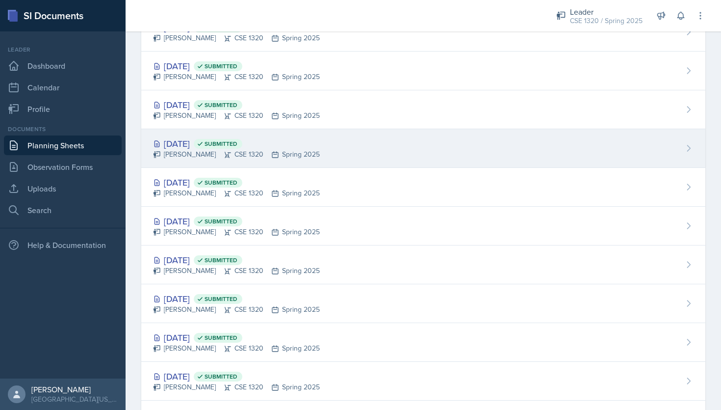
click at [356, 146] on div "Mar 3rd, 2025 Submitted Nishan Koirala CSE 1320 Spring 2025" at bounding box center [423, 148] width 564 height 39
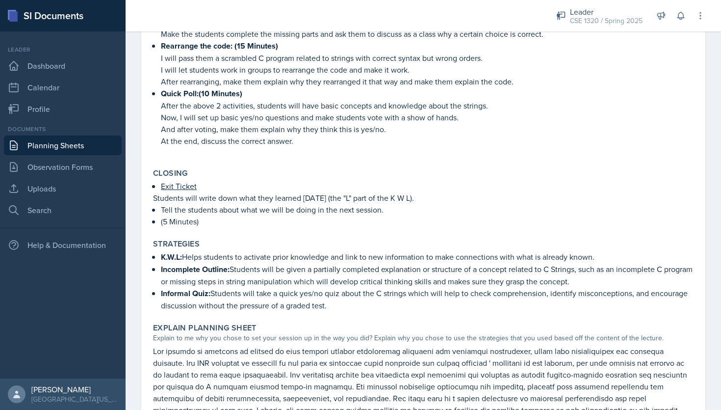
scroll to position [430, 0]
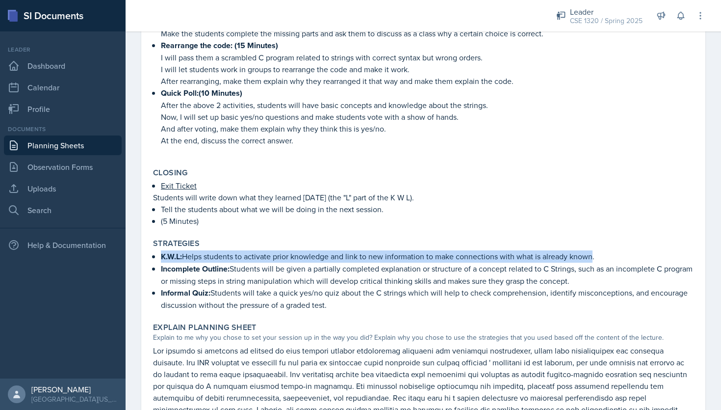
drag, startPoint x: 594, startPoint y: 253, endPoint x: 161, endPoint y: 256, distance: 433.1
click at [161, 256] on p "K.W.L: Helps students to activate prior knowledge and link to new information t…" at bounding box center [427, 256] width 533 height 12
copy p "K.W.L: Helps students to activate prior knowledge and link to new information t…"
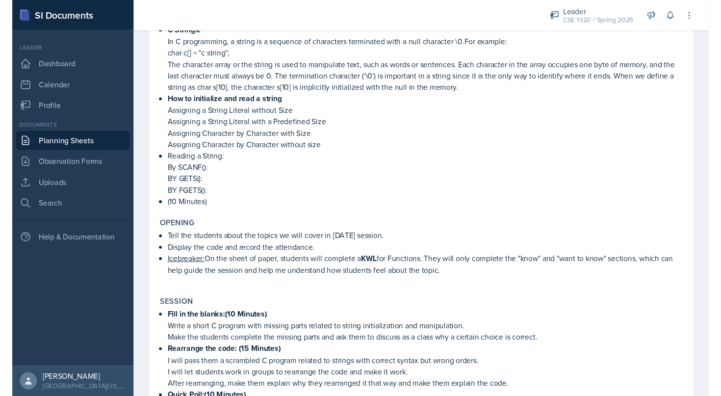
scroll to position [0, 0]
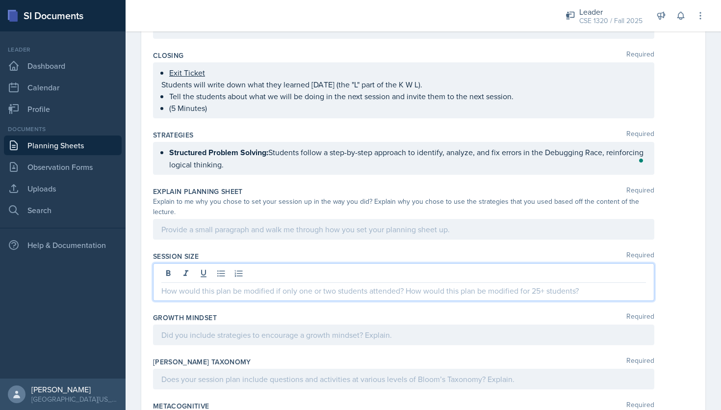
scroll to position [546, 0]
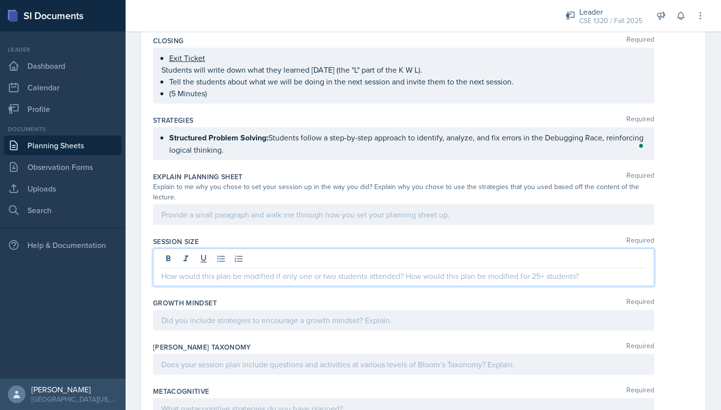
click at [218, 270] on p at bounding box center [403, 276] width 485 height 12
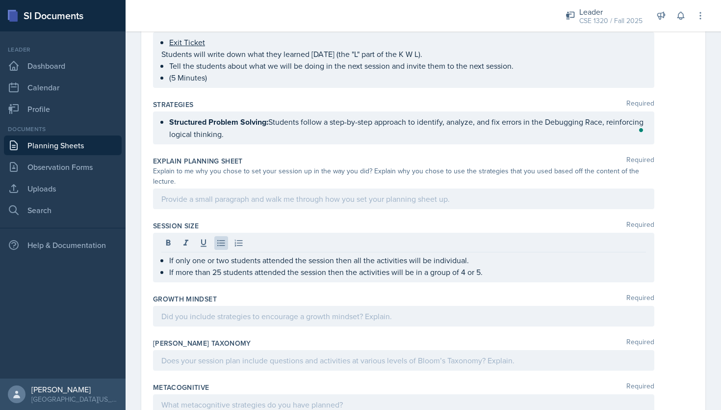
click at [233, 190] on div at bounding box center [403, 198] width 501 height 21
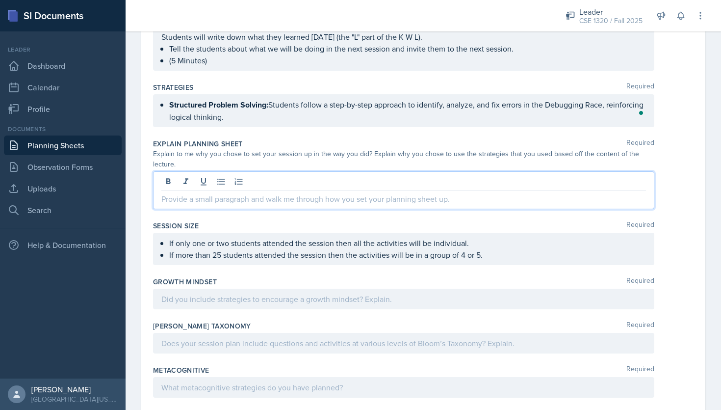
click at [225, 114] on p "Structured Problem Solving: Students follow a step-by-step approach to identify…" at bounding box center [407, 111] width 477 height 24
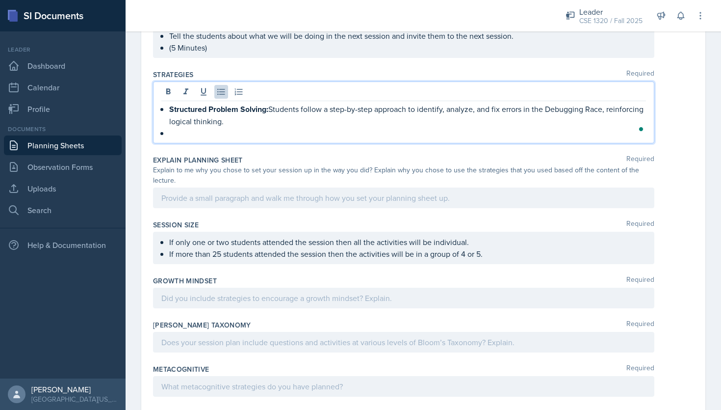
scroll to position [594, 0]
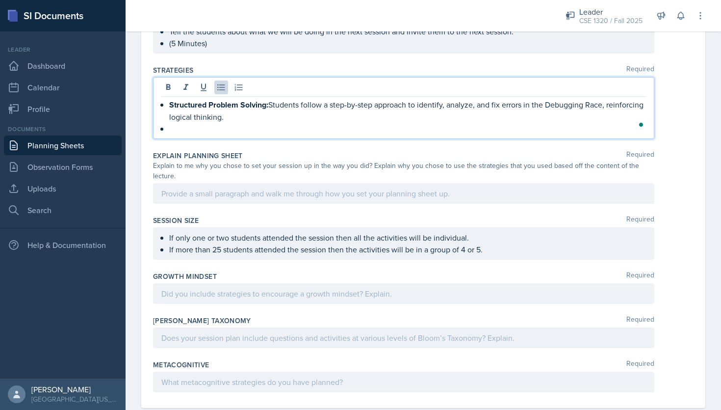
paste div "To enrich screen reader interactions, please activate Accessibility in Grammarl…"
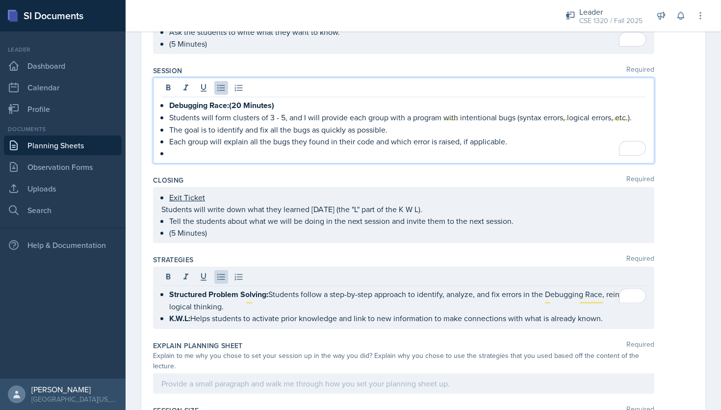
scroll to position [439, 0]
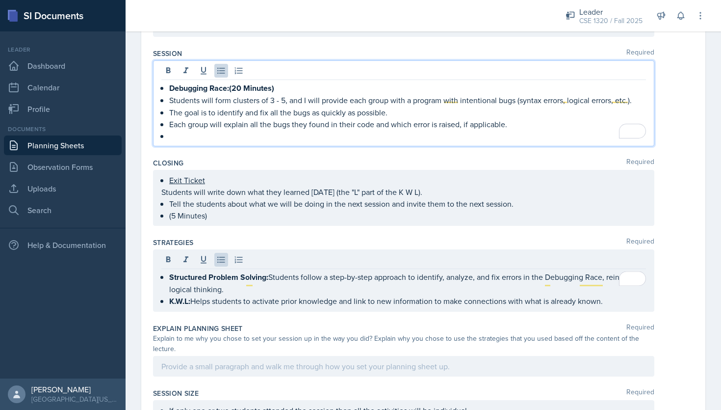
click at [168, 135] on div "Debugging Race:(20 Minutes) Students will form clusters of 3 - 5, and I will pr…" at bounding box center [403, 112] width 485 height 60
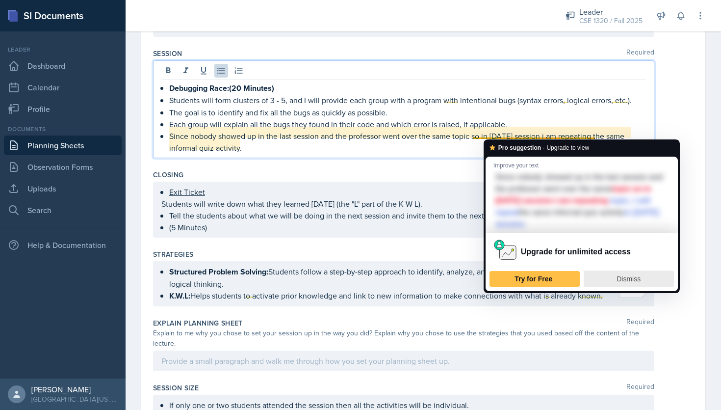
click at [636, 280] on span "Dismiss" at bounding box center [629, 279] width 24 height 8
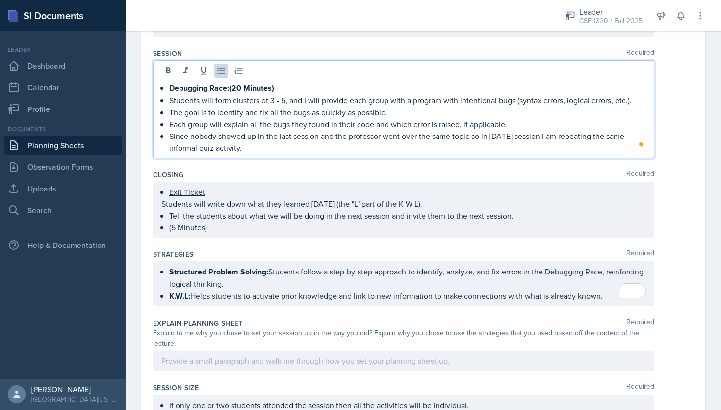
click at [254, 144] on p "Since nobody showed up in the last session and the professor went over the same…" at bounding box center [407, 142] width 477 height 24
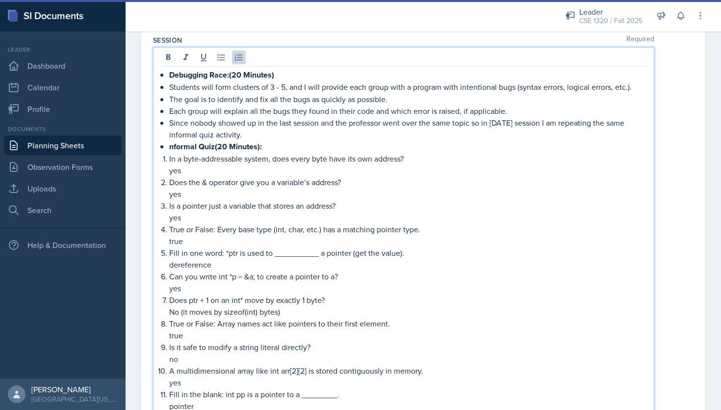
scroll to position [425, 0]
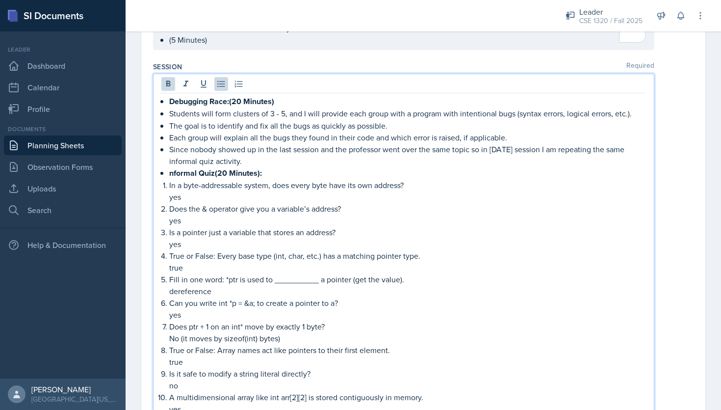
click at [170, 169] on strong "nformal Quiz(20 Minutes):" at bounding box center [215, 172] width 93 height 11
click at [472, 232] on p "Is a pointer just a variable that stores an address?" at bounding box center [407, 232] width 477 height 12
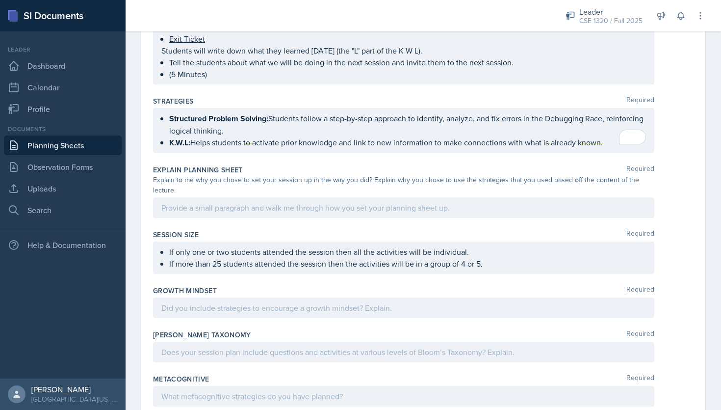
scroll to position [957, 0]
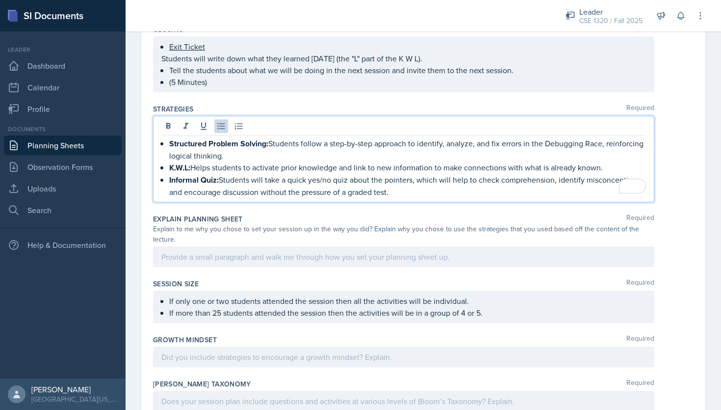
scroll to position [1002, 0]
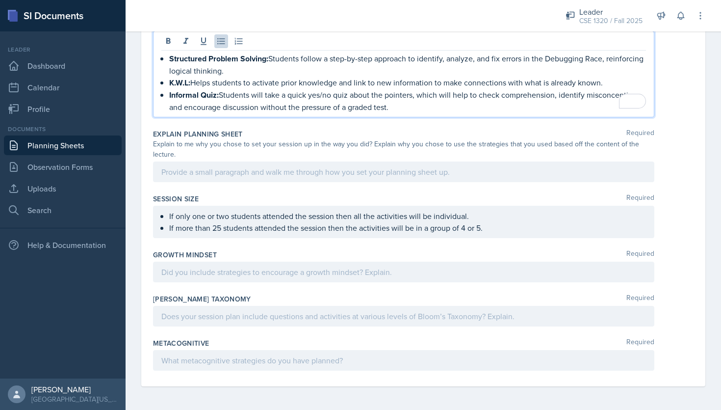
click at [321, 177] on p at bounding box center [403, 172] width 485 height 12
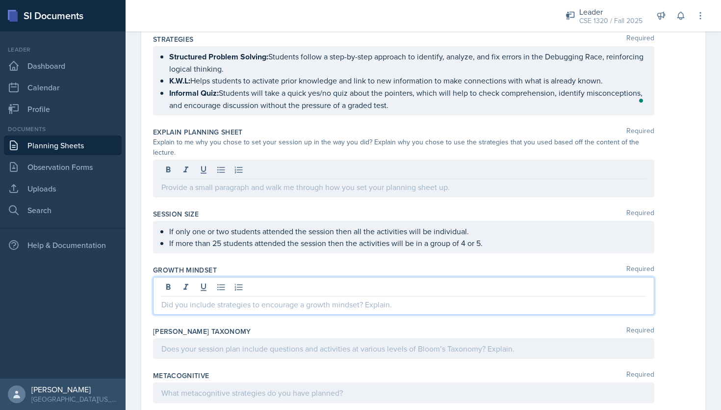
click at [363, 277] on div at bounding box center [403, 296] width 501 height 38
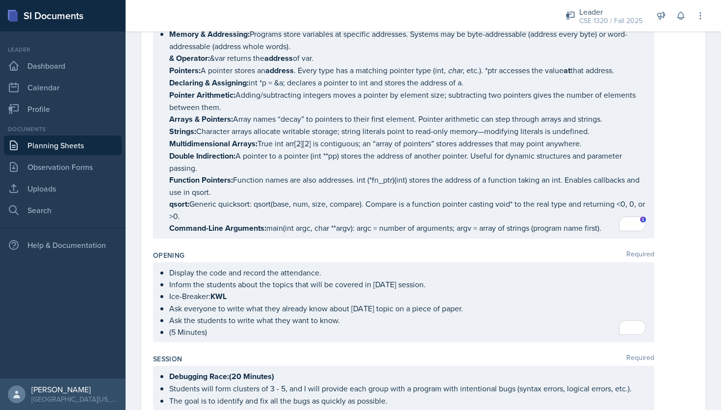
scroll to position [0, 0]
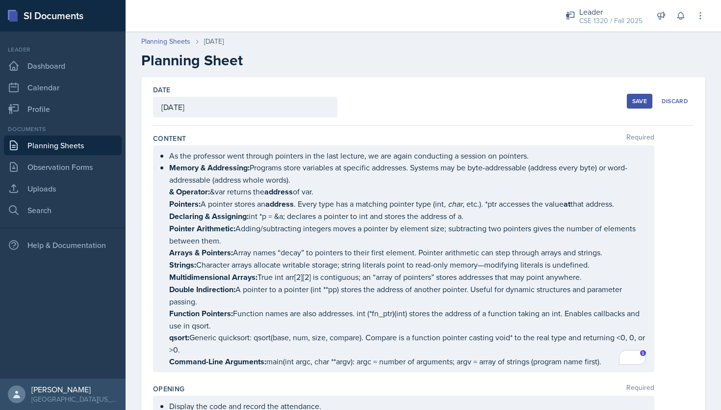
click at [472, 114] on div "Date [DATE] [DATE] 31 1 2 3 4 5 6 7 8 9 10 11 12 13 14 15 16 17 18 19 20 21 22 …" at bounding box center [423, 101] width 541 height 49
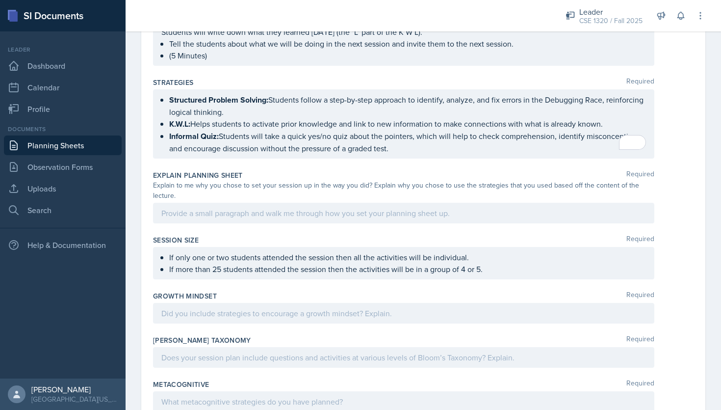
scroll to position [974, 0]
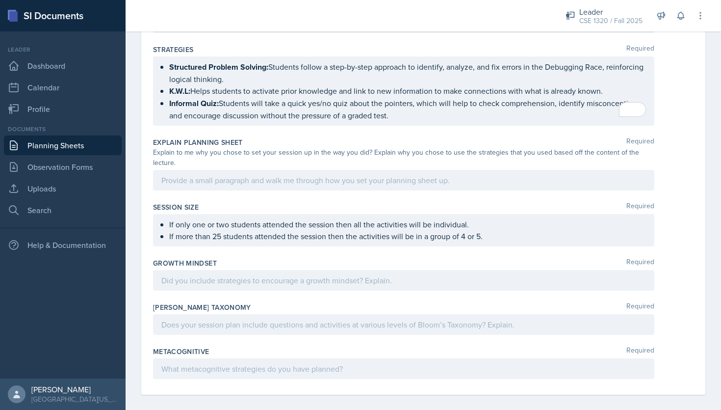
click at [280, 182] on p at bounding box center [403, 180] width 485 height 12
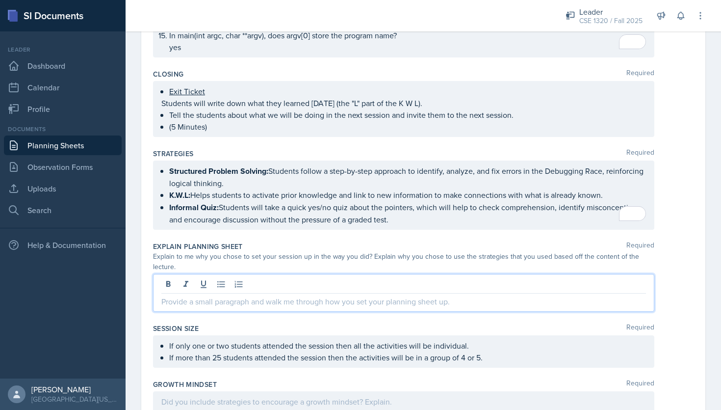
scroll to position [1002, 0]
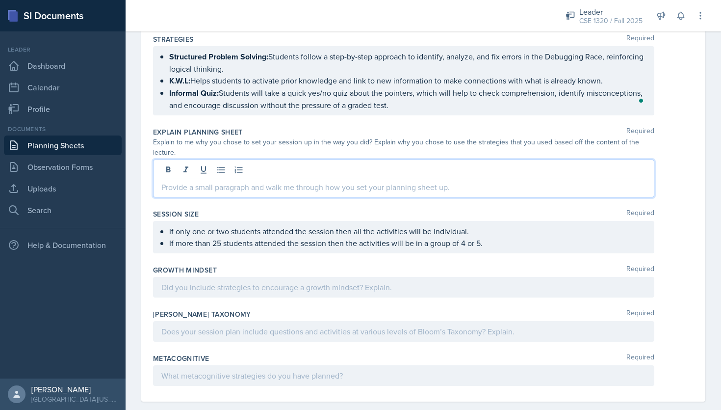
click at [313, 127] on div "Explain Planning Sheet Required" at bounding box center [423, 132] width 541 height 10
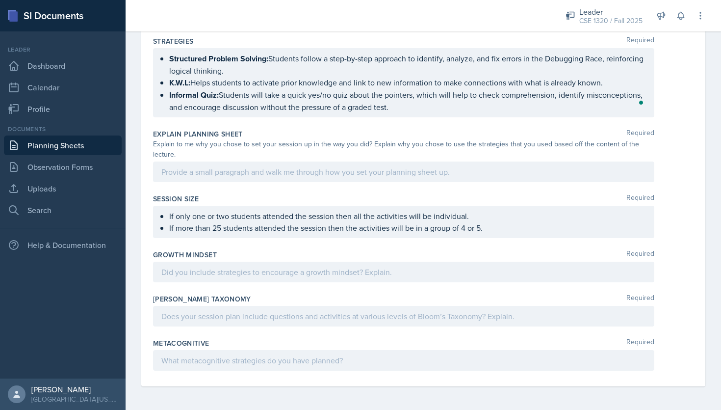
click at [319, 168] on p at bounding box center [403, 172] width 485 height 12
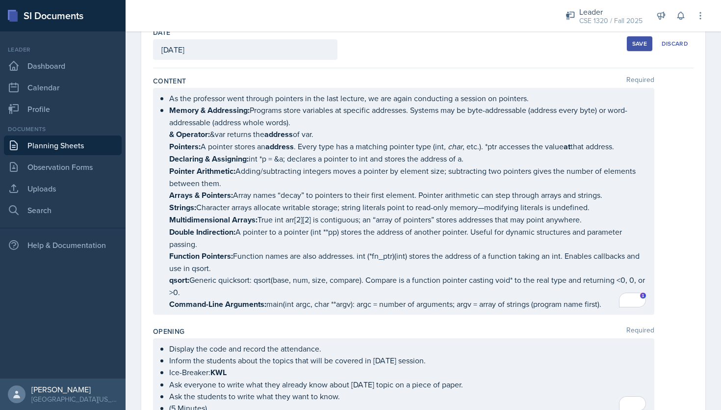
scroll to position [0, 0]
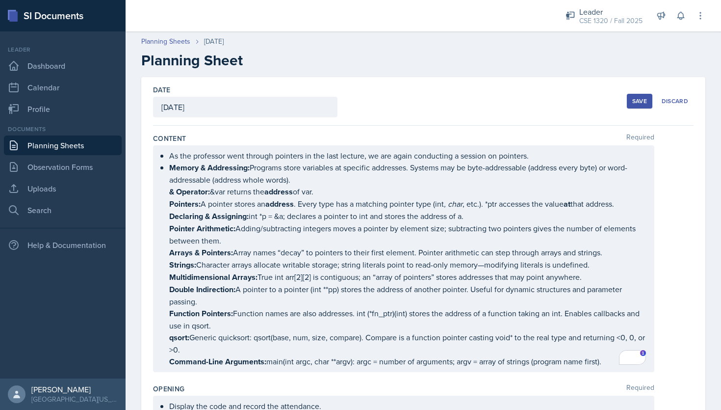
click at [686, 167] on div "As the professor went through pointers in the last lecture, we are again conduc…" at bounding box center [423, 258] width 541 height 227
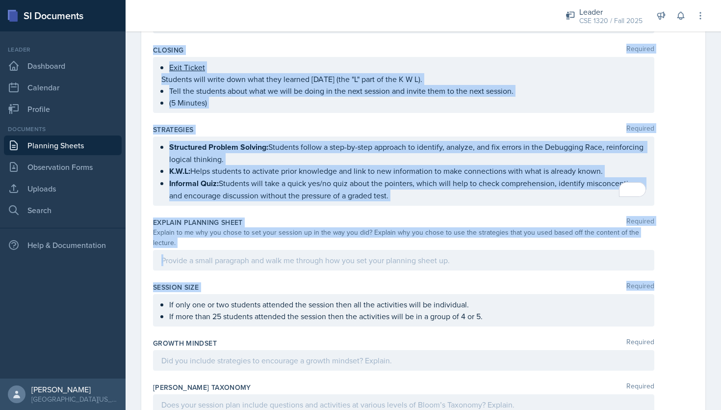
scroll to position [940, 0]
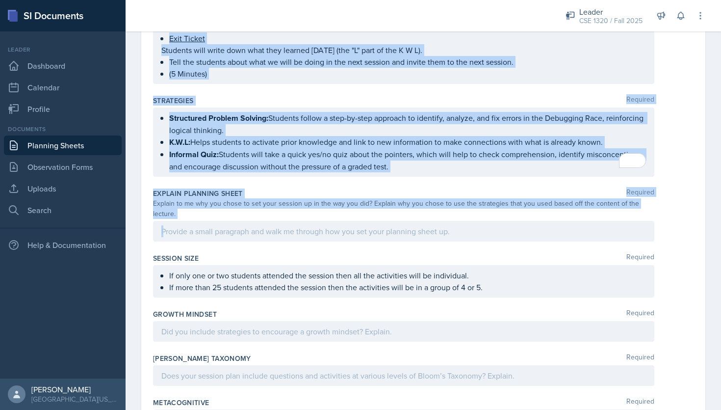
drag, startPoint x: 153, startPoint y: 136, endPoint x: 418, endPoint y: 205, distance: 274.1
copy div "Loremip Dolorsit Am con adipiscin elit seddoei temporin ut lab etdo magnaal, en…"
click at [303, 225] on p at bounding box center [403, 231] width 485 height 12
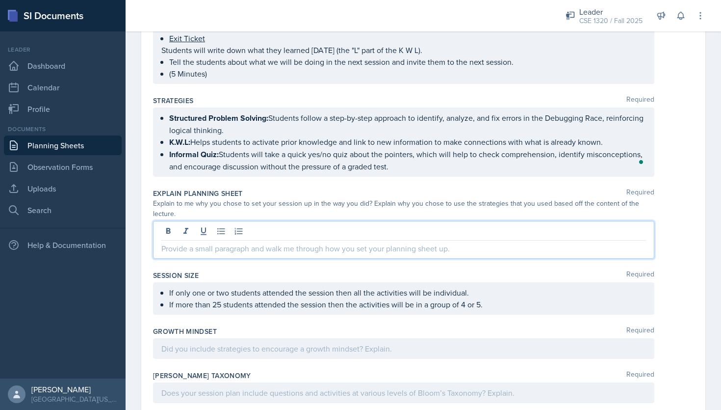
click at [266, 242] on p at bounding box center [403, 248] width 485 height 12
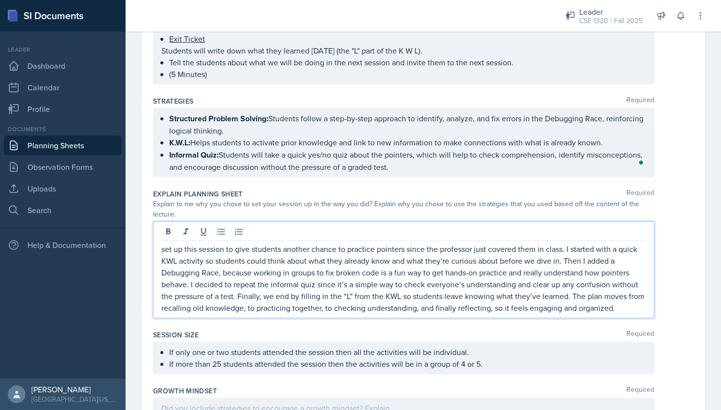
scroll to position [937, 0]
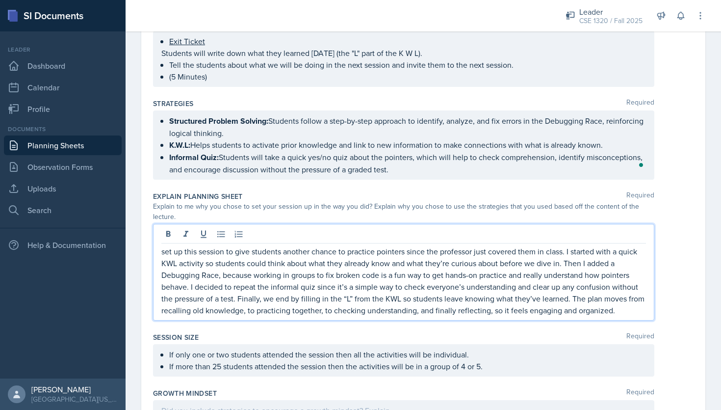
click at [161, 245] on p "set up this session to give students another chance to practice pointers since …" at bounding box center [403, 280] width 485 height 71
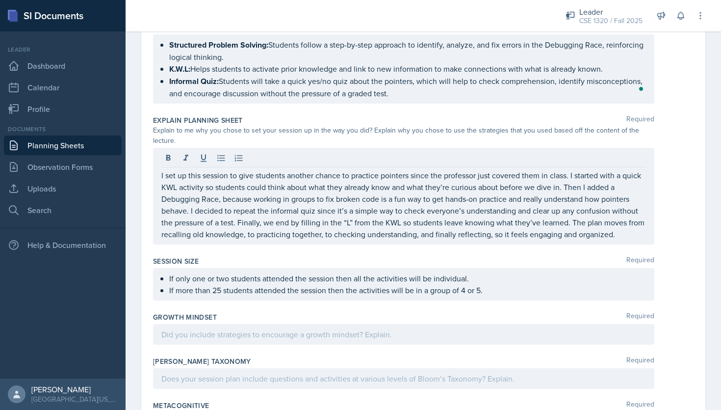
click at [328, 324] on div at bounding box center [403, 334] width 501 height 21
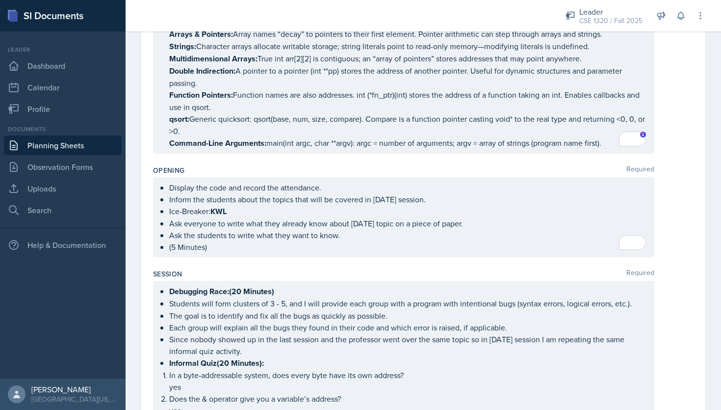
scroll to position [0, 0]
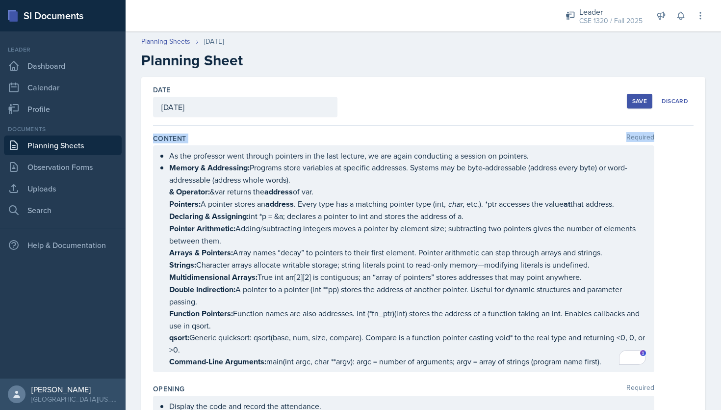
drag, startPoint x: 153, startPoint y: 136, endPoint x: 512, endPoint y: 320, distance: 403.0
click at [512, 320] on div "Content Required As the professor went through pointers in the last lecture, we…" at bounding box center [423, 254] width 541 height 250
click at [478, 108] on div "Date September 10th, 2025 September 2025 31 1 2 3 4 5 6 7 8 9 10 11 12 13 14 15…" at bounding box center [423, 101] width 541 height 49
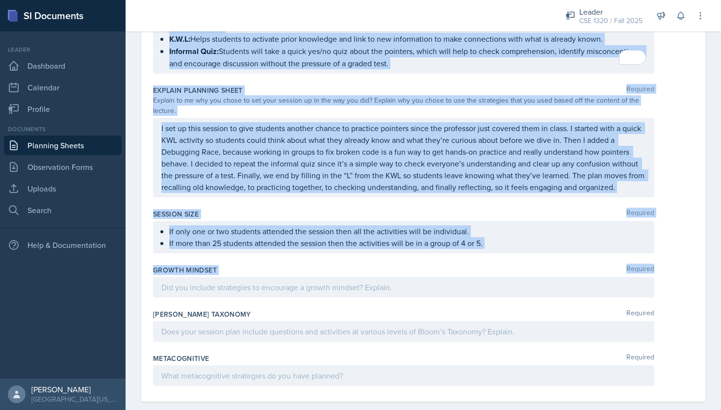
scroll to position [1043, 0]
drag, startPoint x: 154, startPoint y: 136, endPoint x: 308, endPoint y: 264, distance: 199.9
copy div "Loremip Dolorsit Am con adipiscin elit seddoei temporin ut lab etdo magnaal, en…"
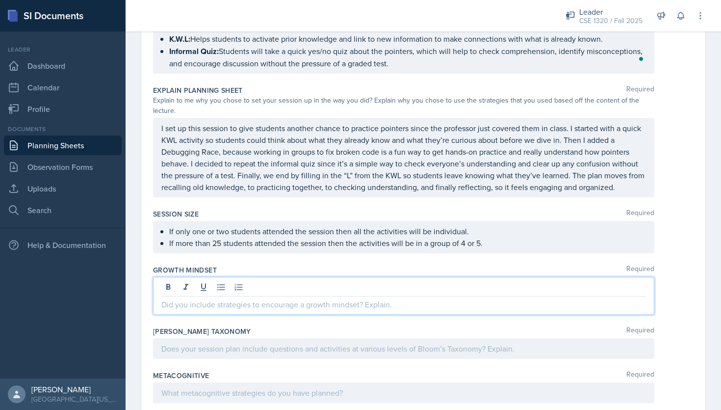
click at [248, 277] on div at bounding box center [403, 296] width 501 height 38
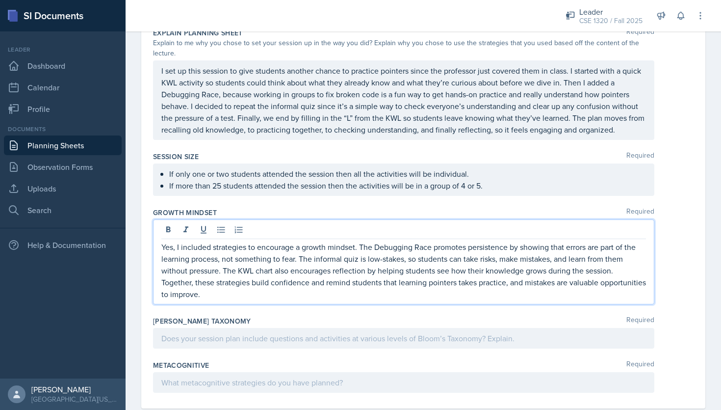
scroll to position [1108, 0]
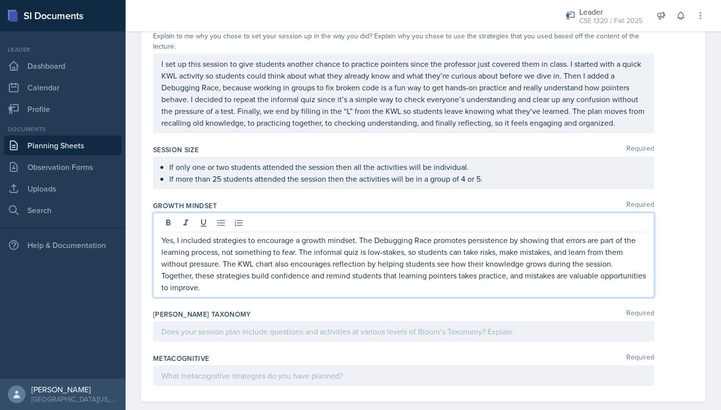
click at [255, 323] on div at bounding box center [403, 331] width 501 height 21
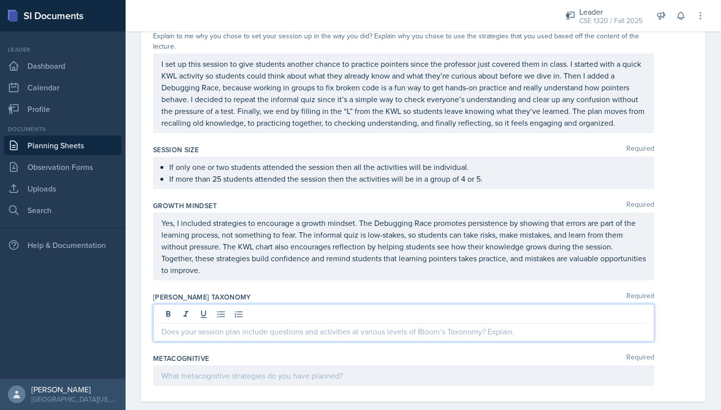
click at [251, 256] on p "Yes, I included strategies to encourage a growth mindset. The Debugging Race pr…" at bounding box center [403, 246] width 485 height 59
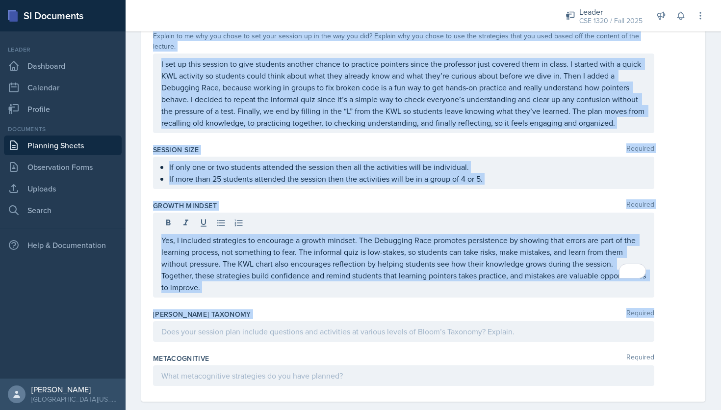
drag, startPoint x: 154, startPoint y: 136, endPoint x: 314, endPoint y: 321, distance: 245.1
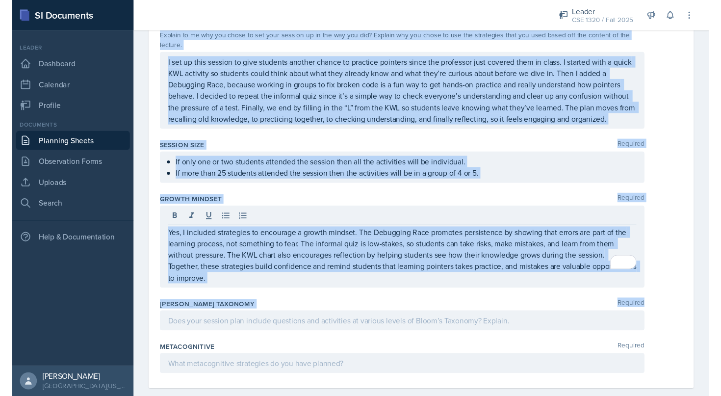
scroll to position [1090, 0]
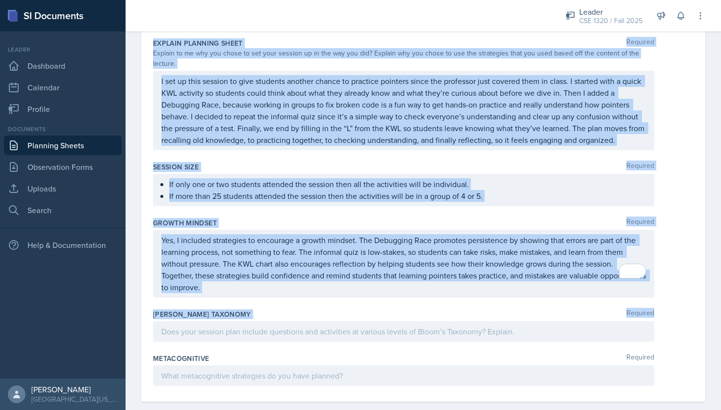
copy div "Loremip Dolorsit Am con adipiscin elit seddoei temporin ut lab etdo magnaal, en…"
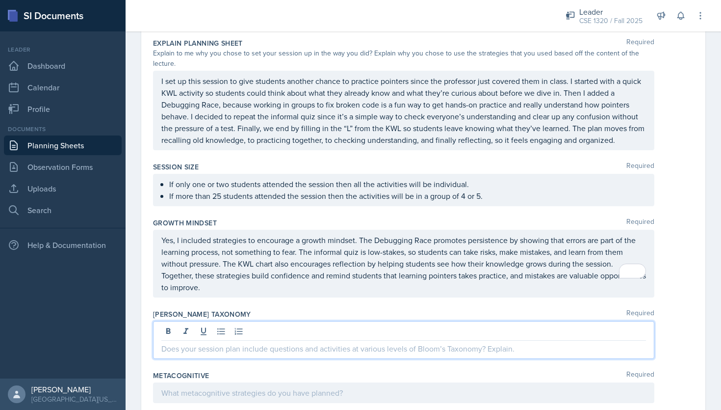
scroll to position [1108, 0]
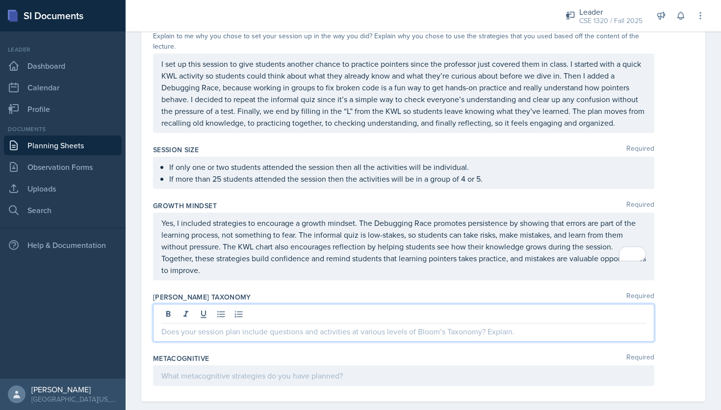
click at [524, 325] on p at bounding box center [403, 331] width 485 height 12
drag, startPoint x: 524, startPoint y: 315, endPoint x: 361, endPoint y: 317, distance: 163.3
click at [361, 325] on p at bounding box center [403, 331] width 485 height 12
click at [208, 325] on p at bounding box center [403, 331] width 485 height 12
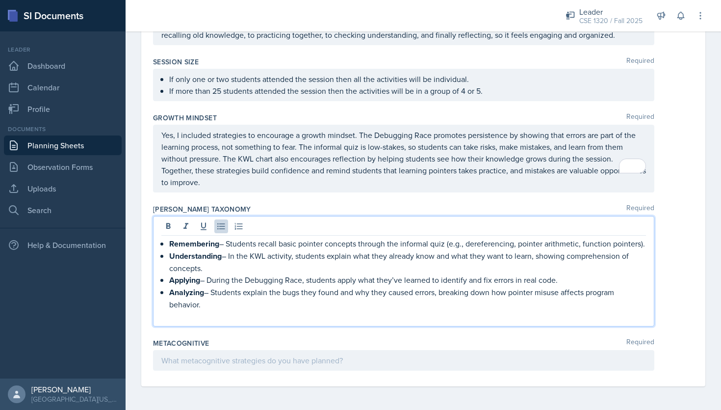
click at [233, 356] on p at bounding box center [403, 360] width 485 height 12
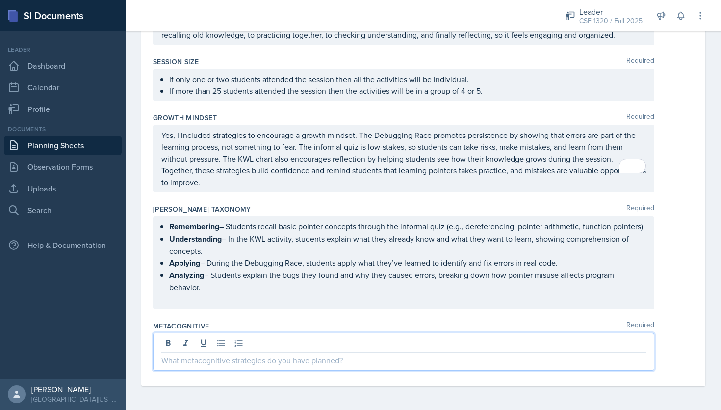
scroll to position [1179, 0]
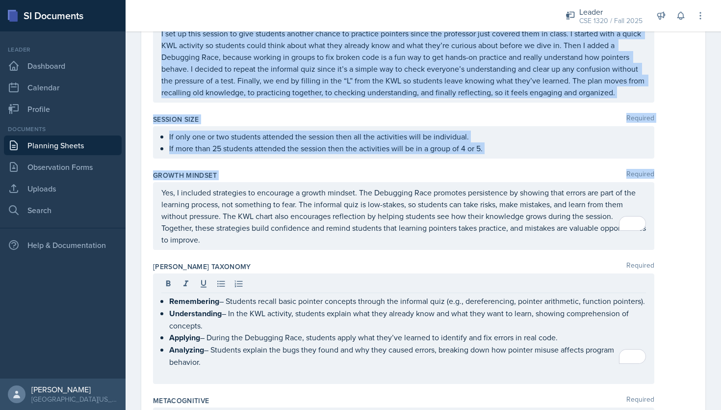
scroll to position [1179, 0]
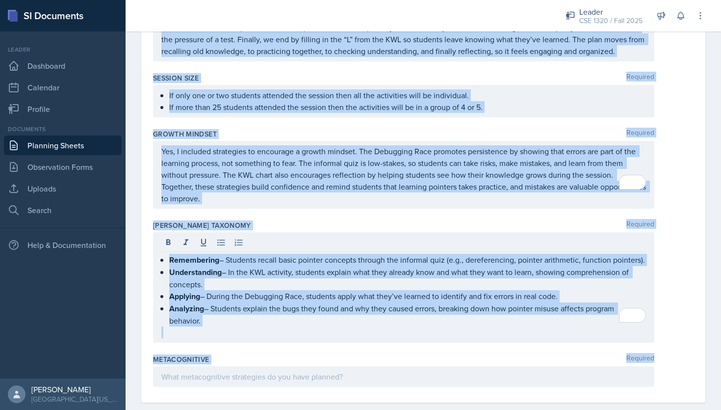
drag, startPoint x: 153, startPoint y: 136, endPoint x: 252, endPoint y: 365, distance: 250.0
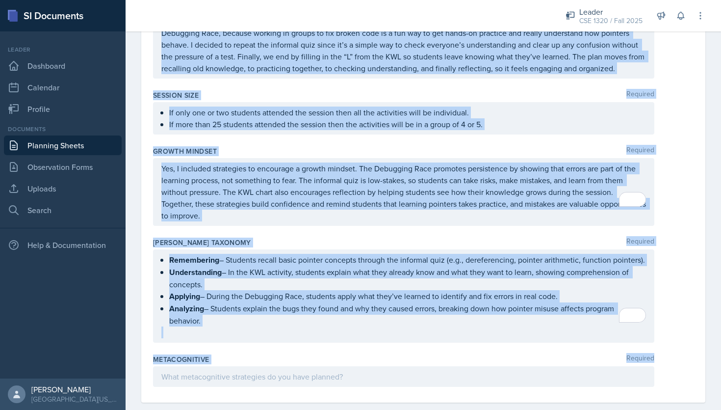
copy div "Loremip Dolorsit Am con adipiscin elit seddoei temporin ut lab etdo magnaal, en…"
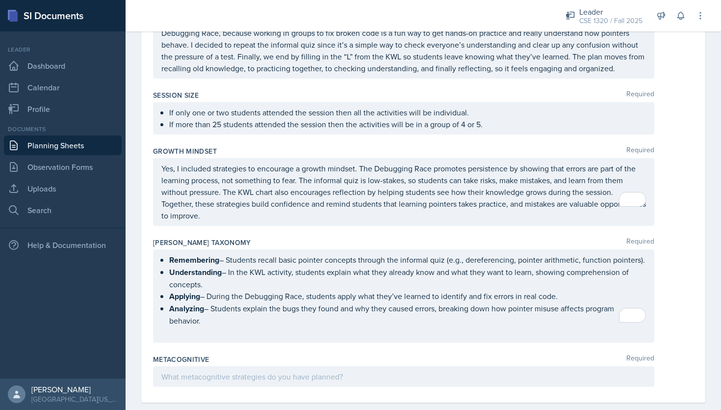
click at [227, 370] on p at bounding box center [403, 376] width 485 height 12
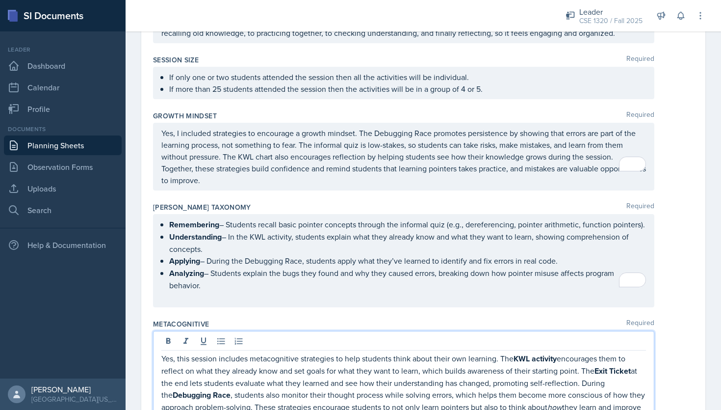
scroll to position [1239, 0]
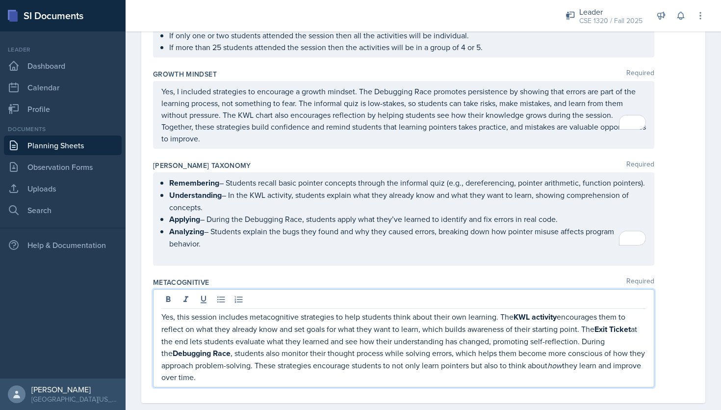
click at [684, 225] on div "Remembering – Students recall basic pointer concepts through the informal quiz …" at bounding box center [423, 218] width 541 height 93
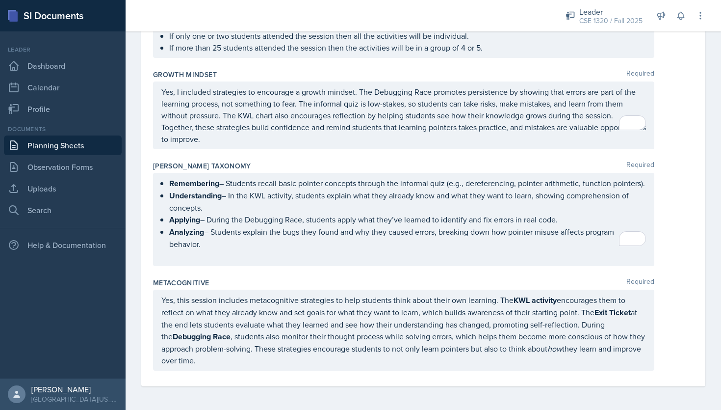
scroll to position [1222, 0]
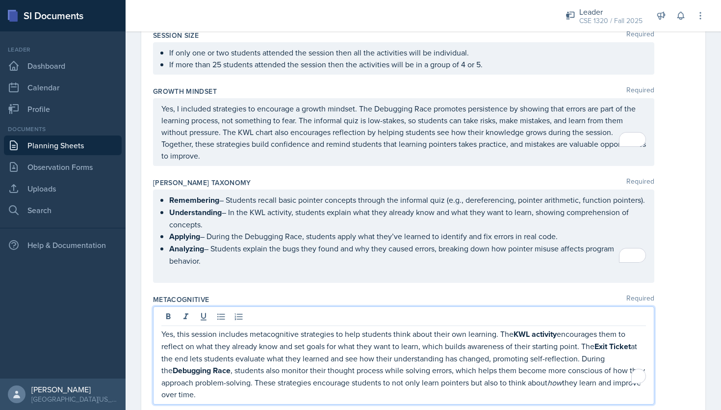
click at [384, 362] on p "Yes, this session includes metacognitive strategies to help students think abou…" at bounding box center [403, 364] width 485 height 72
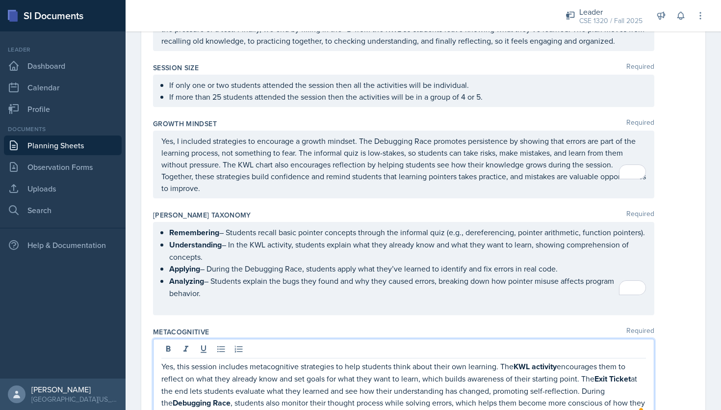
scroll to position [1239, 0]
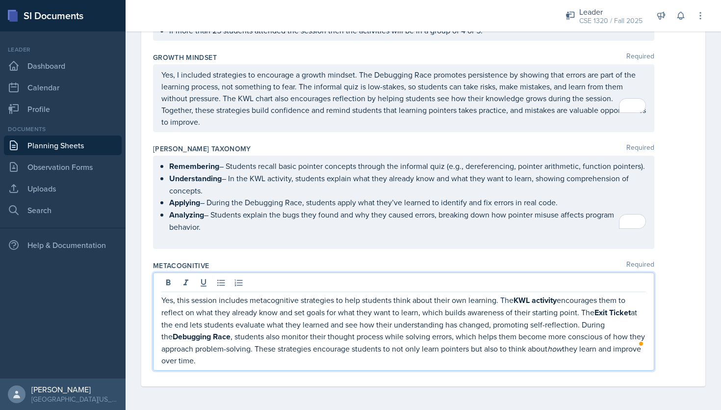
click at [479, 226] on p "Analyzing – Students explain the bugs they found and why they caused errors, br…" at bounding box center [407, 220] width 477 height 24
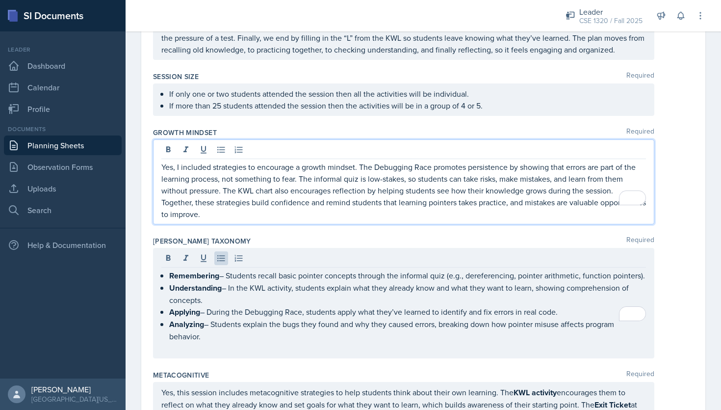
click at [278, 202] on p "Yes, I included strategies to encourage a growth mindset. The Debugging Race pr…" at bounding box center [403, 190] width 485 height 59
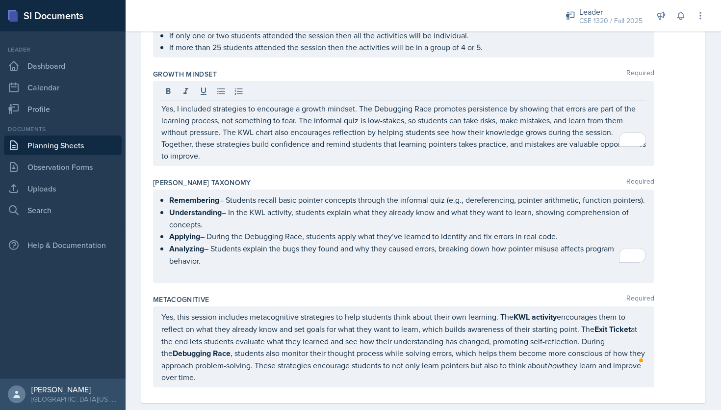
click at [275, 371] on div "Metacognitive Required Yes, this session includes metacognitive strategies to h…" at bounding box center [423, 342] width 541 height 104
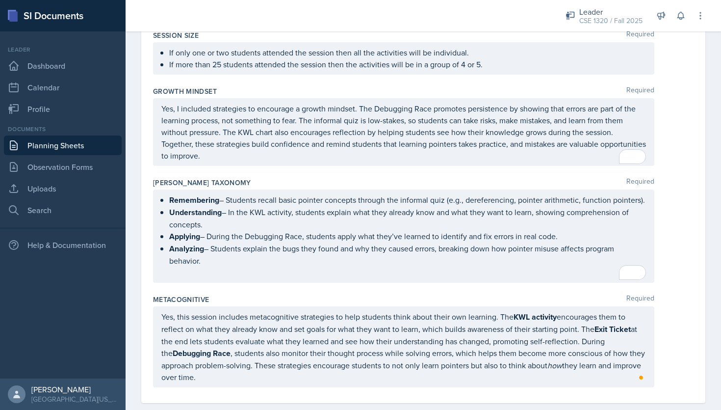
click at [245, 359] on p "Yes, this session includes metacognitive strategies to help students think abou…" at bounding box center [403, 346] width 485 height 72
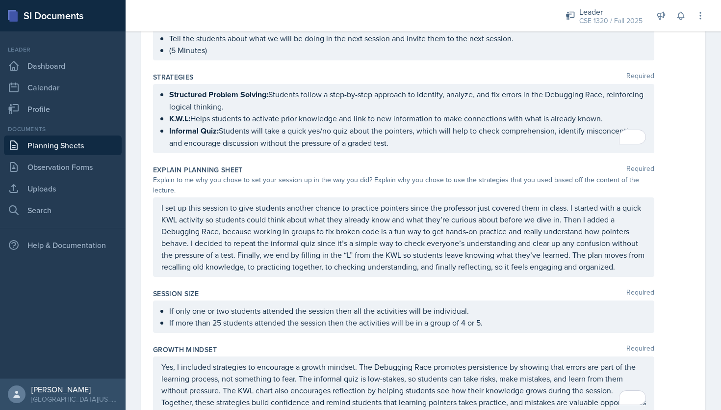
scroll to position [959, 0]
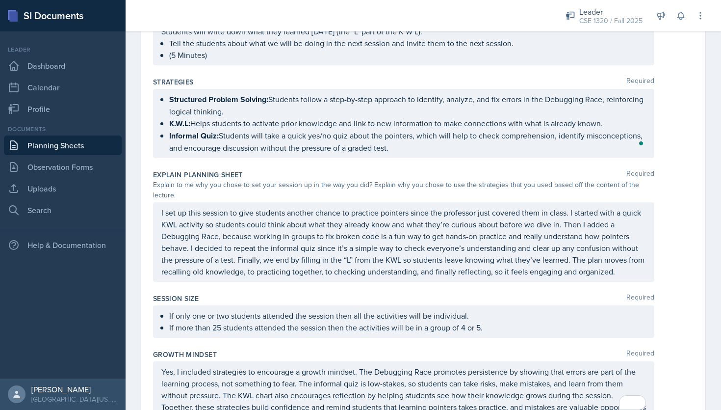
click at [398, 145] on p "Informal Quiz: Students will take a quick yes/no quiz about the pointers, which…" at bounding box center [407, 141] width 477 height 24
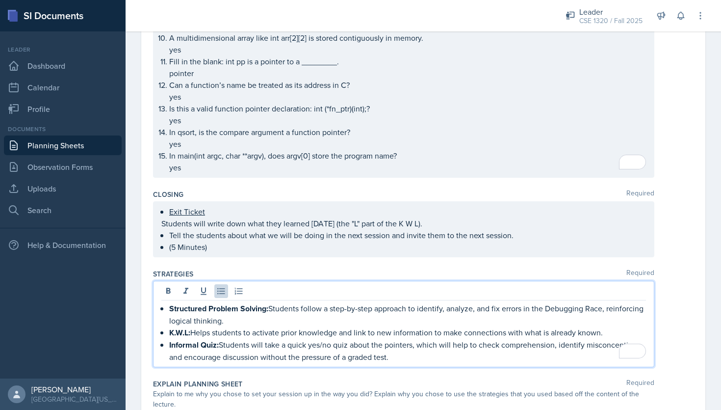
scroll to position [1239, 0]
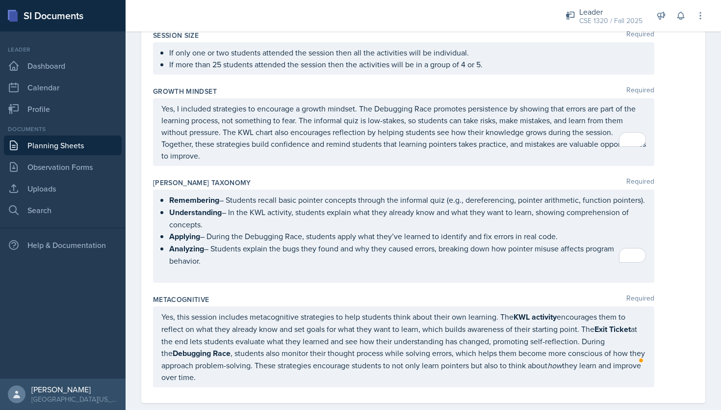
click at [236, 356] on p "Yes, this session includes metacognitive strategies to help students think abou…" at bounding box center [403, 346] width 485 height 72
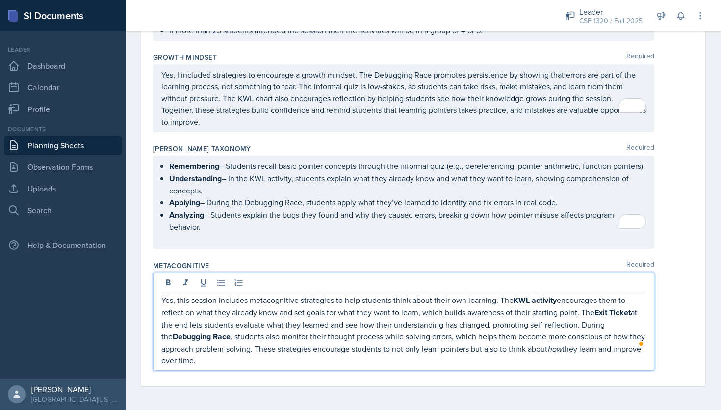
click at [374, 225] on p "Analyzing – Students explain the bugs they found and why they caused errors, br…" at bounding box center [407, 220] width 477 height 24
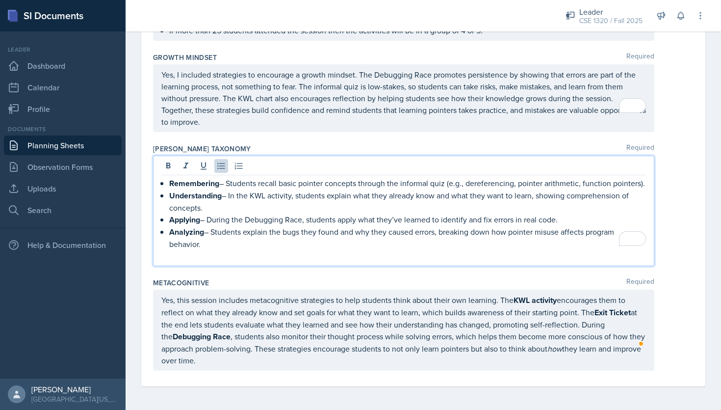
click at [237, 365] on p "Yes, this session includes metacognitive strategies to help students think abou…" at bounding box center [403, 330] width 485 height 72
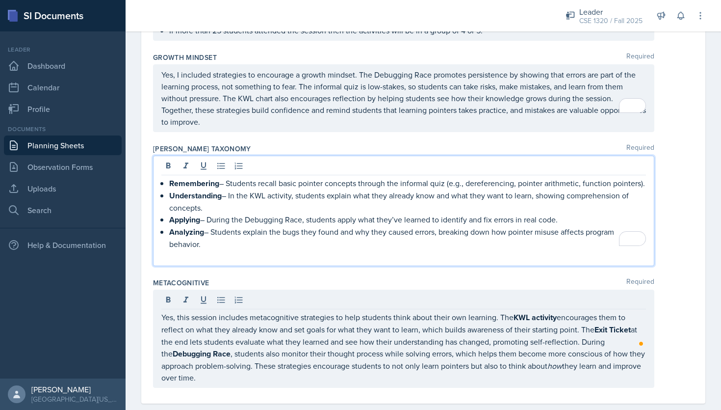
click at [510, 250] on p "To enrich screen reader interactions, please activate Accessibility in Grammarl…" at bounding box center [403, 256] width 485 height 12
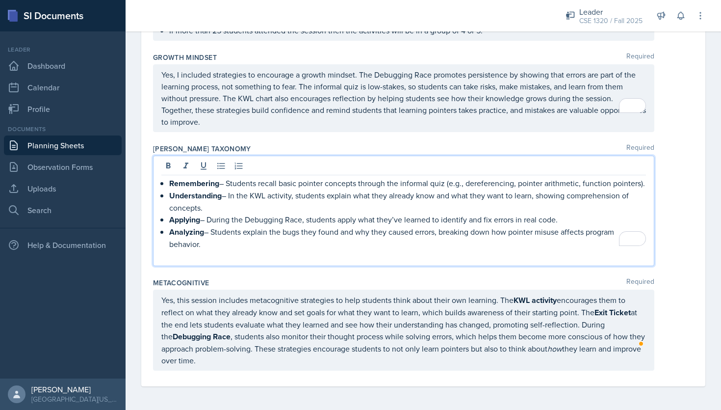
click at [252, 363] on p "Yes, this session includes metacognitive strategies to help students think abou…" at bounding box center [403, 330] width 485 height 72
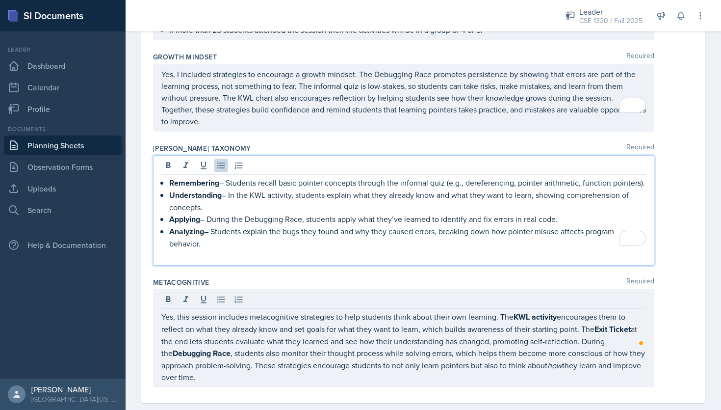
click at [396, 230] on p "Analyzing – Students explain the bugs they found and why they caused errors, br…" at bounding box center [407, 237] width 477 height 24
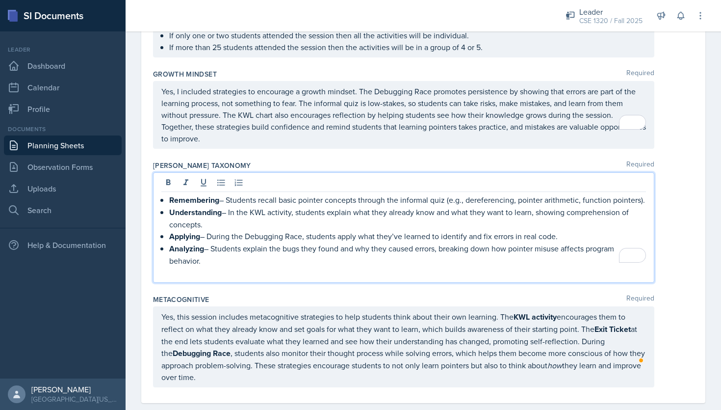
click at [175, 266] on p "To enrich screen reader interactions, please activate Accessibility in Grammarl…" at bounding box center [403, 272] width 485 height 12
click at [670, 210] on div "Remembering – Students recall basic pointer concepts through the informal quiz …" at bounding box center [423, 227] width 541 height 110
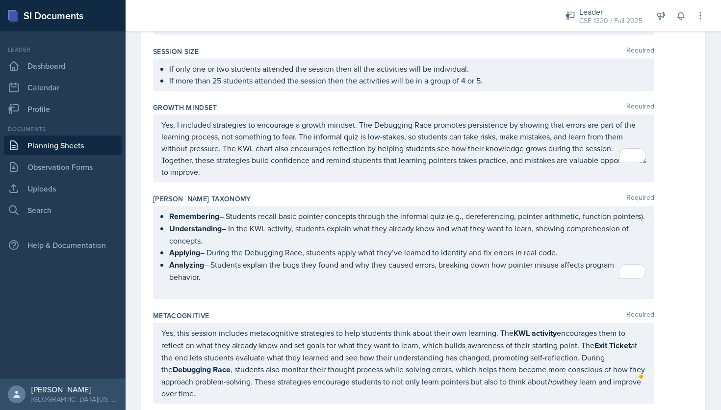
scroll to position [1222, 0]
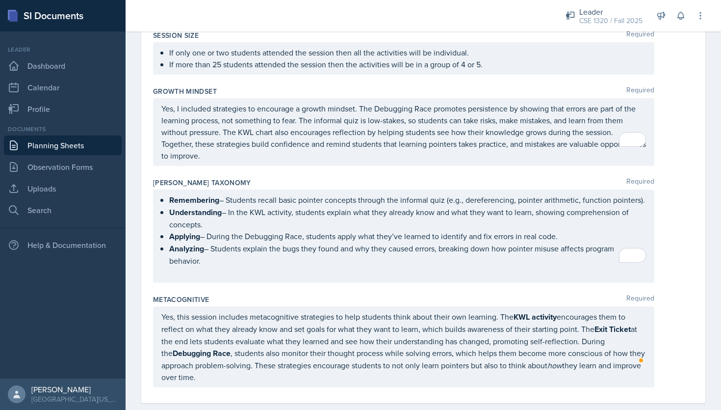
click at [234, 364] on p "Yes, this session includes metacognitive strategies to help students think abou…" at bounding box center [403, 346] width 485 height 72
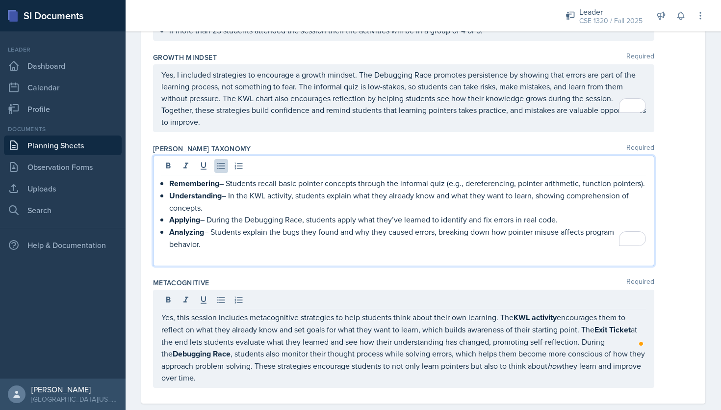
click at [448, 250] on p "To enrich screen reader interactions, please activate Accessibility in Grammarl…" at bounding box center [407, 256] width 477 height 12
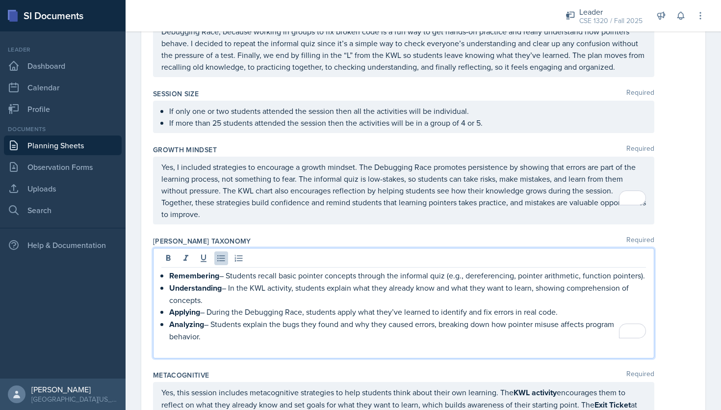
click at [305, 212] on p "Yes, I included strategies to encourage a growth mindset. The Debugging Race pr…" at bounding box center [403, 190] width 485 height 59
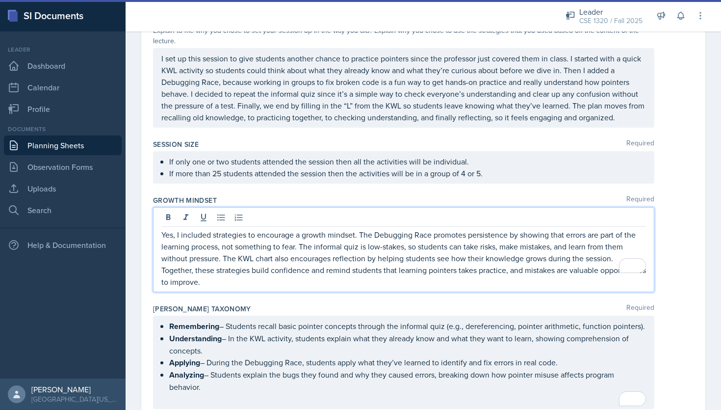
scroll to position [1049, 0]
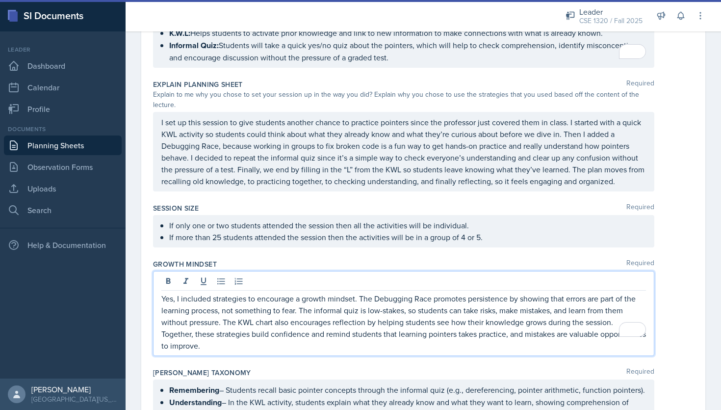
click at [496, 231] on p "If more than 25 students attended the session then the activities will be in a …" at bounding box center [407, 237] width 477 height 12
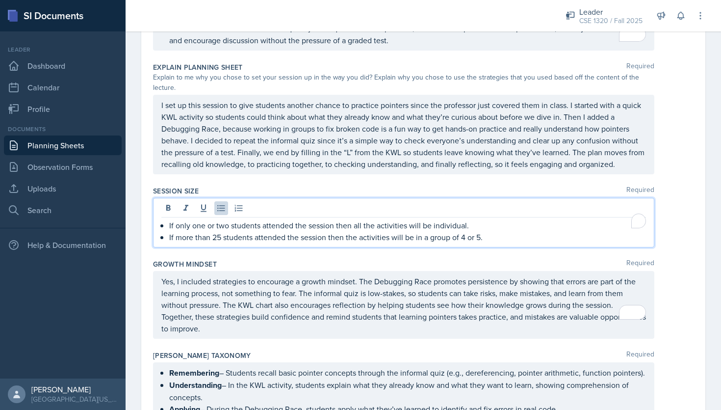
scroll to position [956, 0]
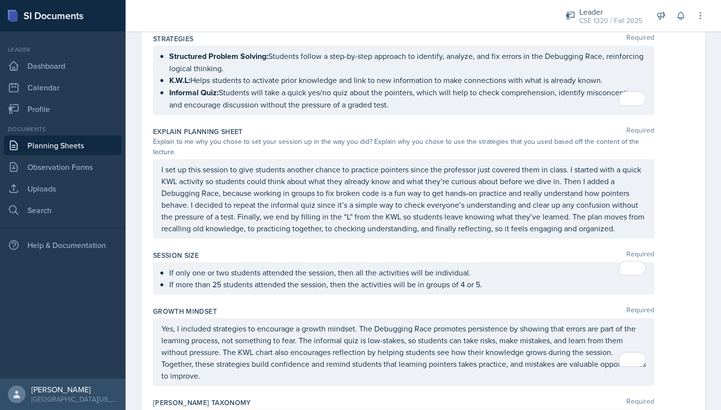
scroll to position [1227, 0]
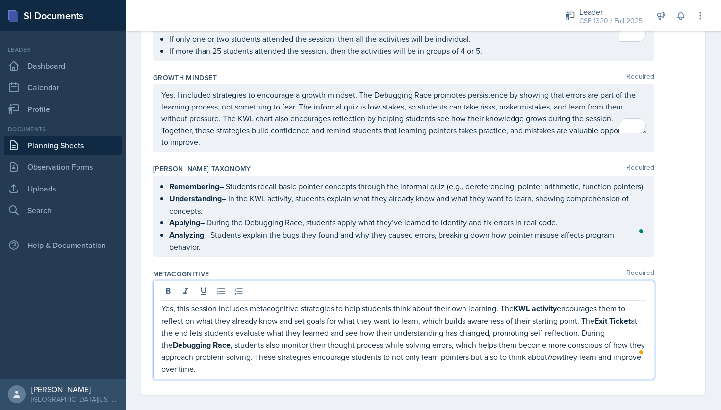
click at [240, 251] on p "Analyzing – Students explain the bugs they found and why they caused errors, br…" at bounding box center [407, 241] width 477 height 24
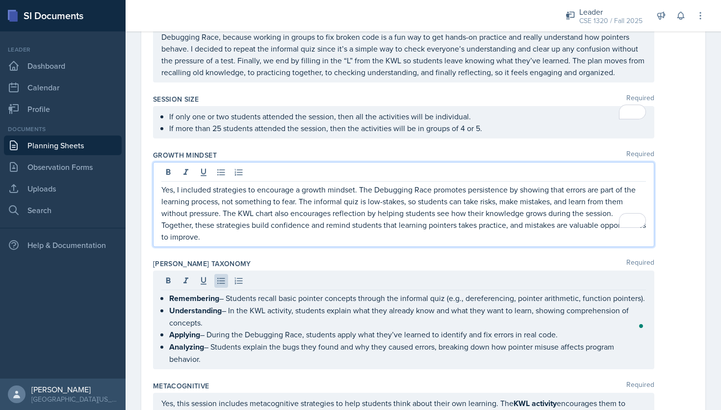
scroll to position [1175, 0]
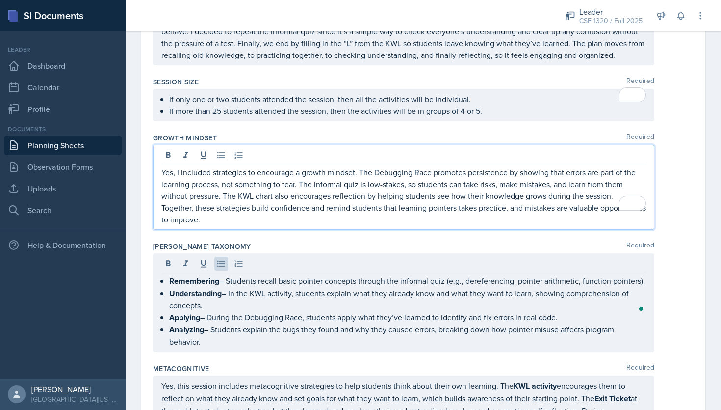
click at [263, 200] on p "Yes, I included strategies to encourage a growth mindset. The Debugging Race pr…" at bounding box center [403, 195] width 485 height 59
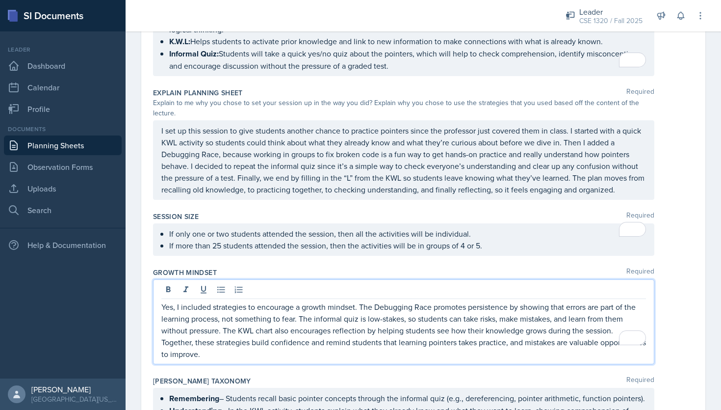
scroll to position [1227, 0]
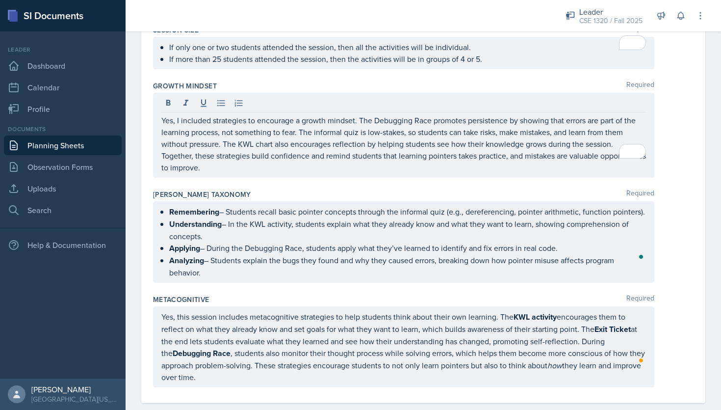
click at [671, 165] on div "Growth Mindset Required Yes, I included strategies to encourage a growth mindse…" at bounding box center [423, 131] width 541 height 108
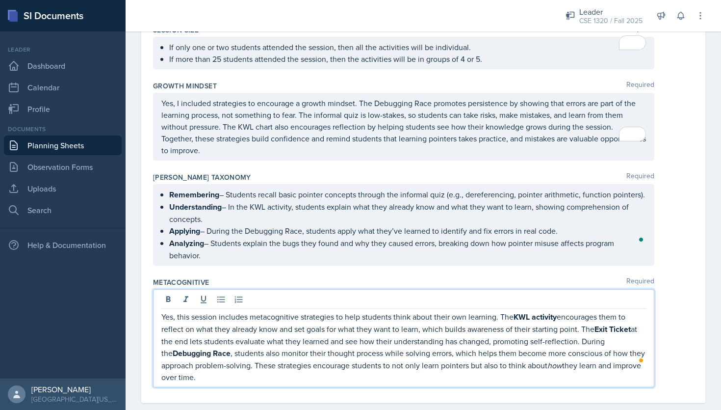
click at [229, 365] on p "Yes, this session includes metacognitive strategies to help students think abou…" at bounding box center [403, 346] width 485 height 72
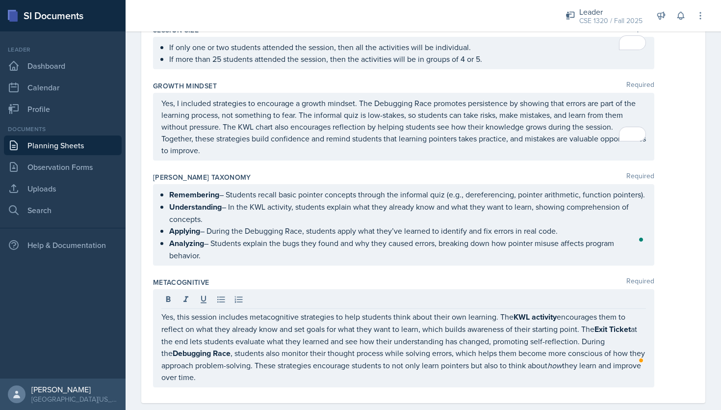
click at [680, 295] on div "Yes, this session includes metacognitive strategies to help students think abou…" at bounding box center [423, 338] width 541 height 98
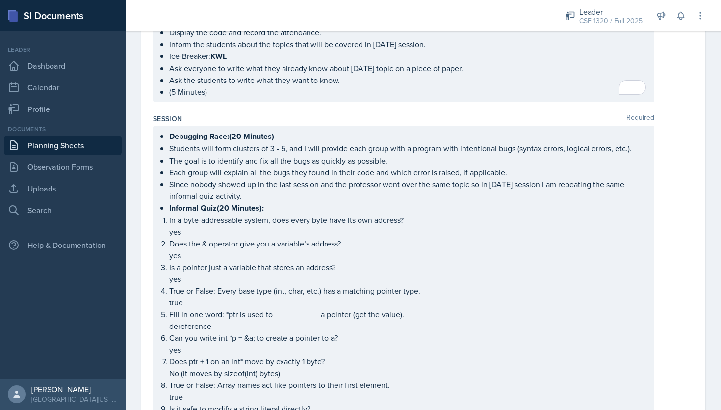
scroll to position [54, 0]
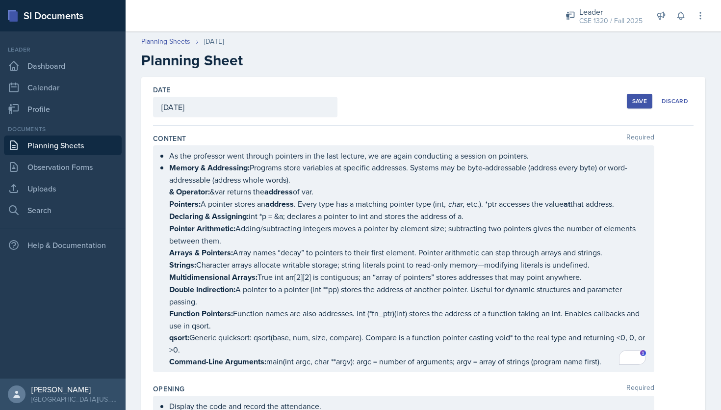
click at [627, 96] on button "Save" at bounding box center [640, 101] width 26 height 15
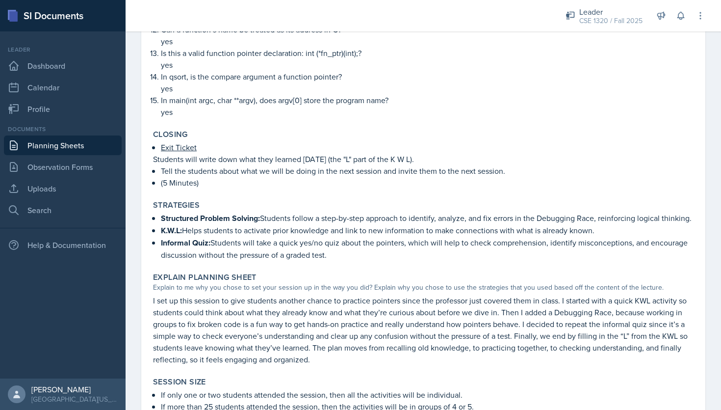
scroll to position [1039, 0]
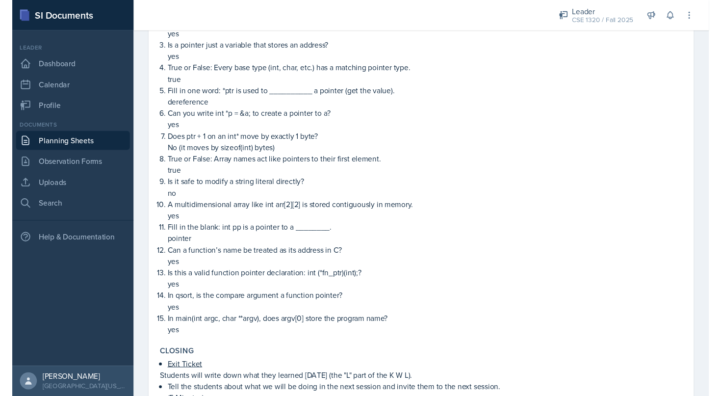
scroll to position [268, 0]
